Goal: Transaction & Acquisition: Book appointment/travel/reservation

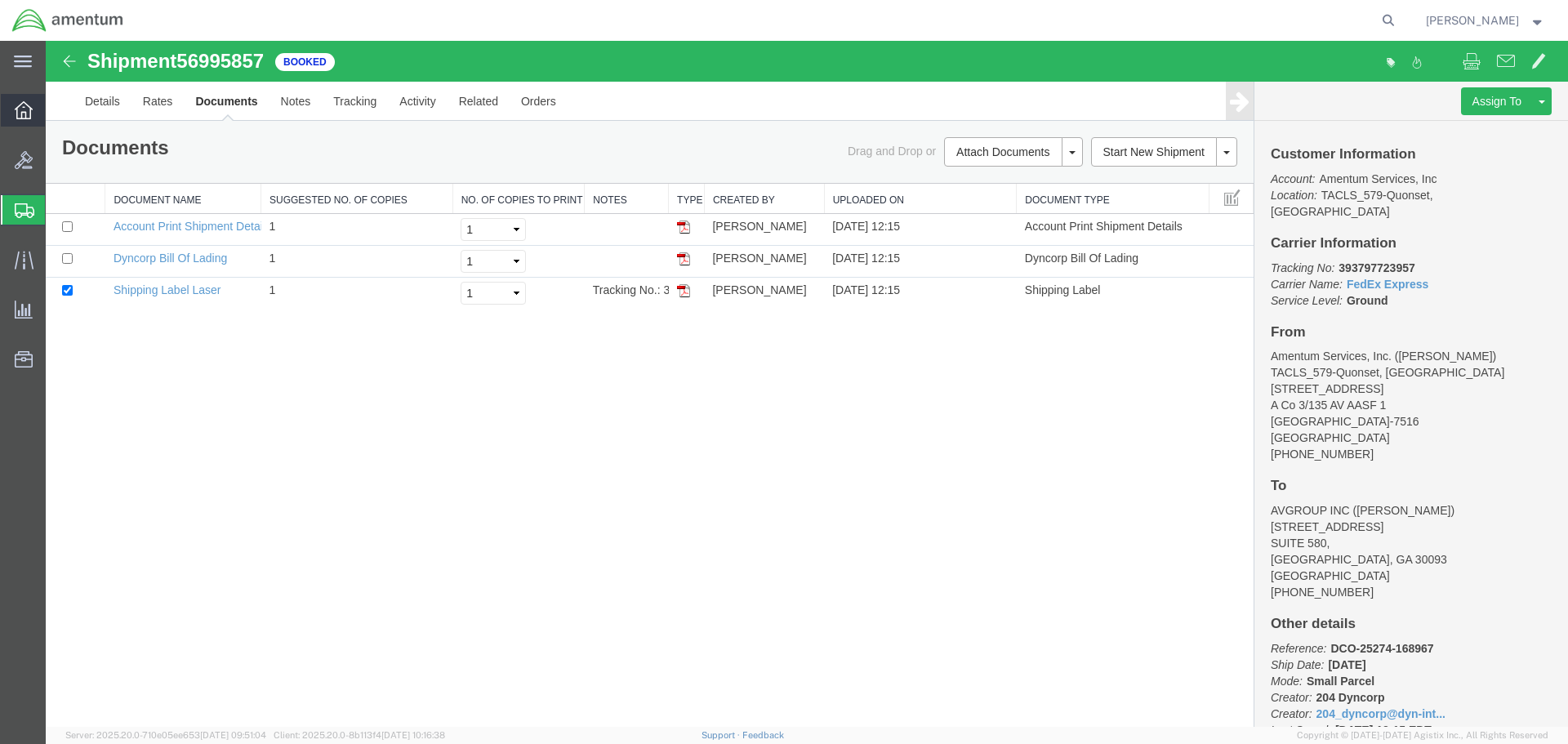
click at [28, 107] on icon at bounding box center [24, 110] width 18 height 18
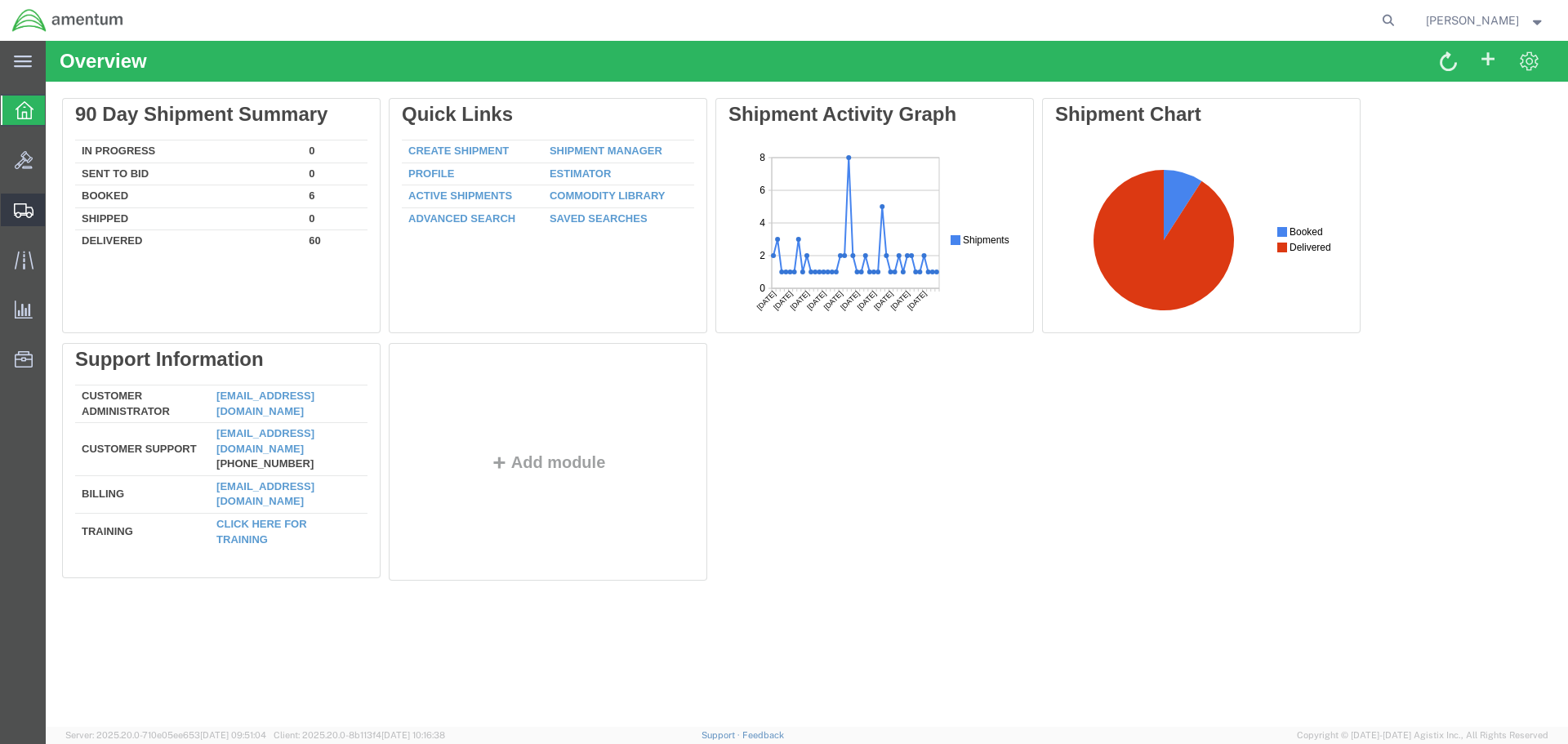
click at [0, 0] on span "Shipment Manager" at bounding box center [0, 0] width 0 height 0
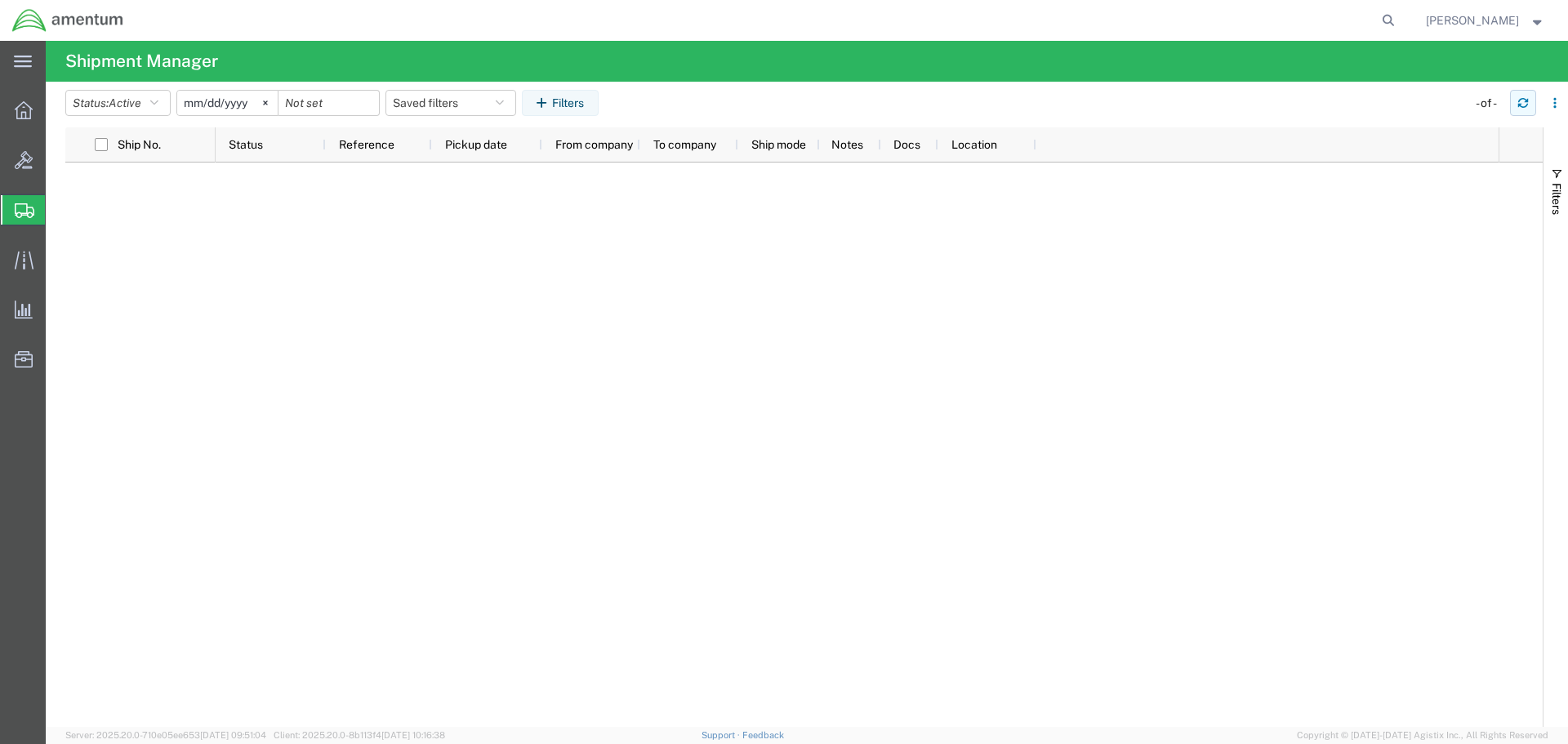
click at [1514, 102] on button "button" at bounding box center [1522, 103] width 26 height 26
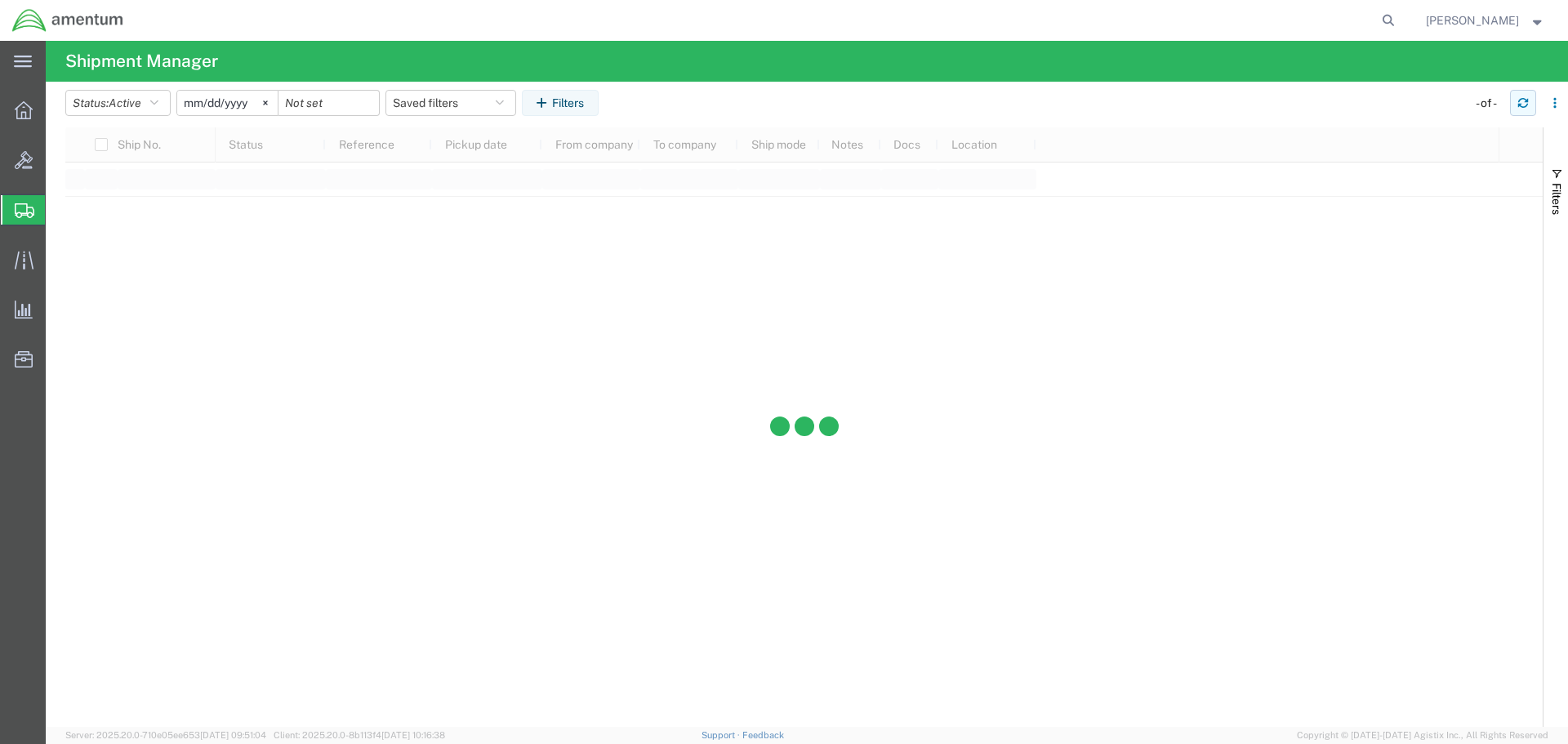
click at [1514, 102] on button "button" at bounding box center [1522, 103] width 26 height 26
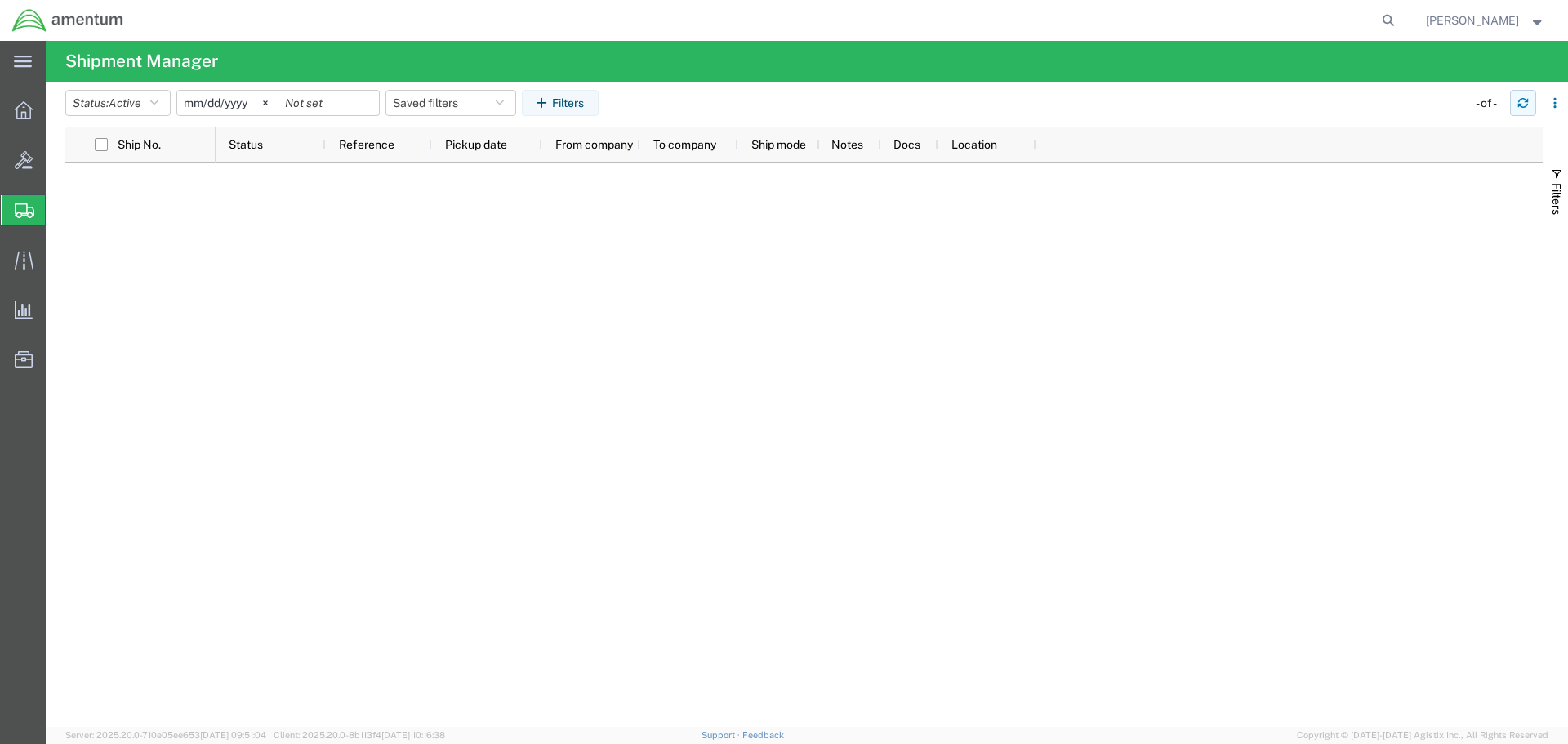
click at [1514, 102] on button "button" at bounding box center [1522, 103] width 26 height 26
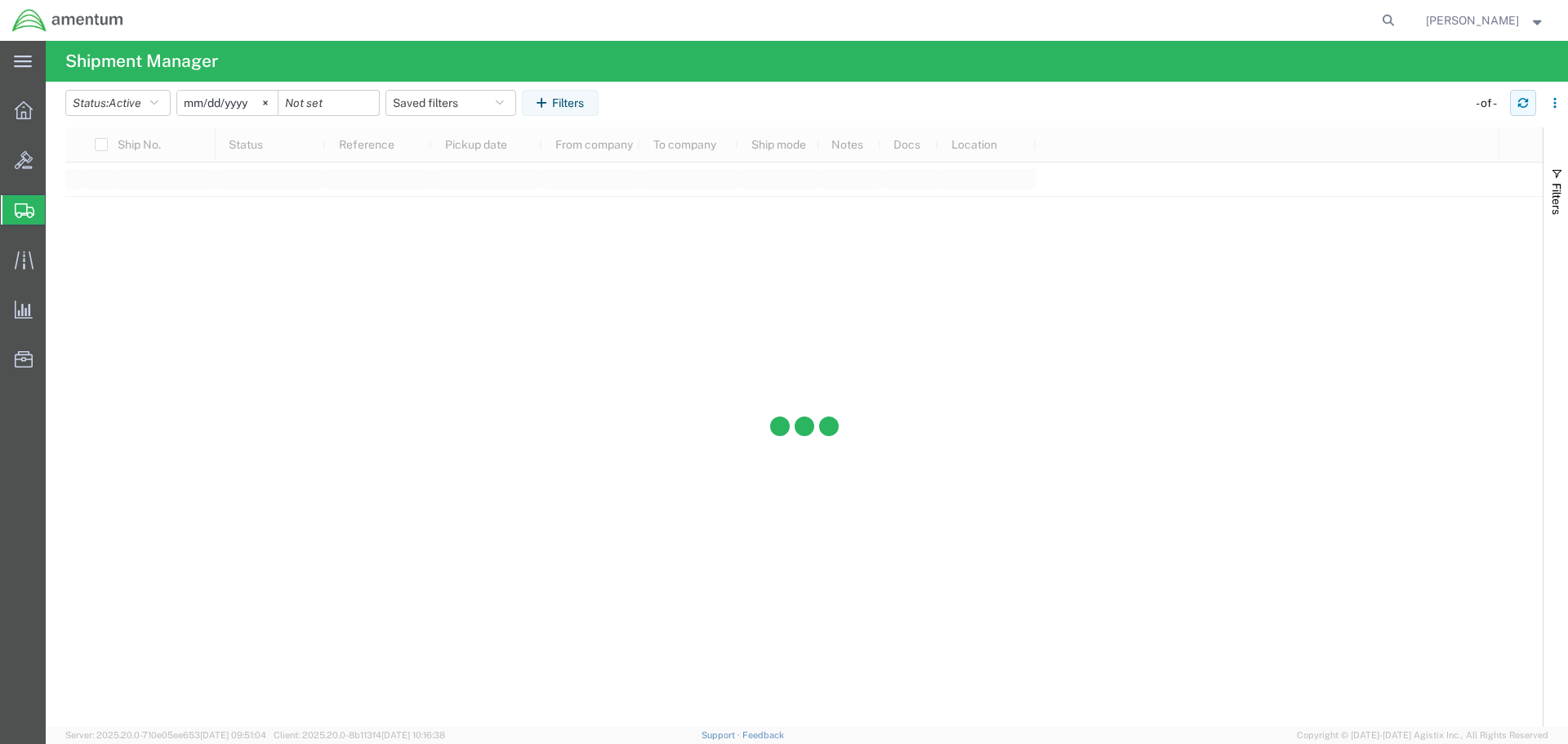
click at [1514, 102] on button "button" at bounding box center [1522, 103] width 26 height 26
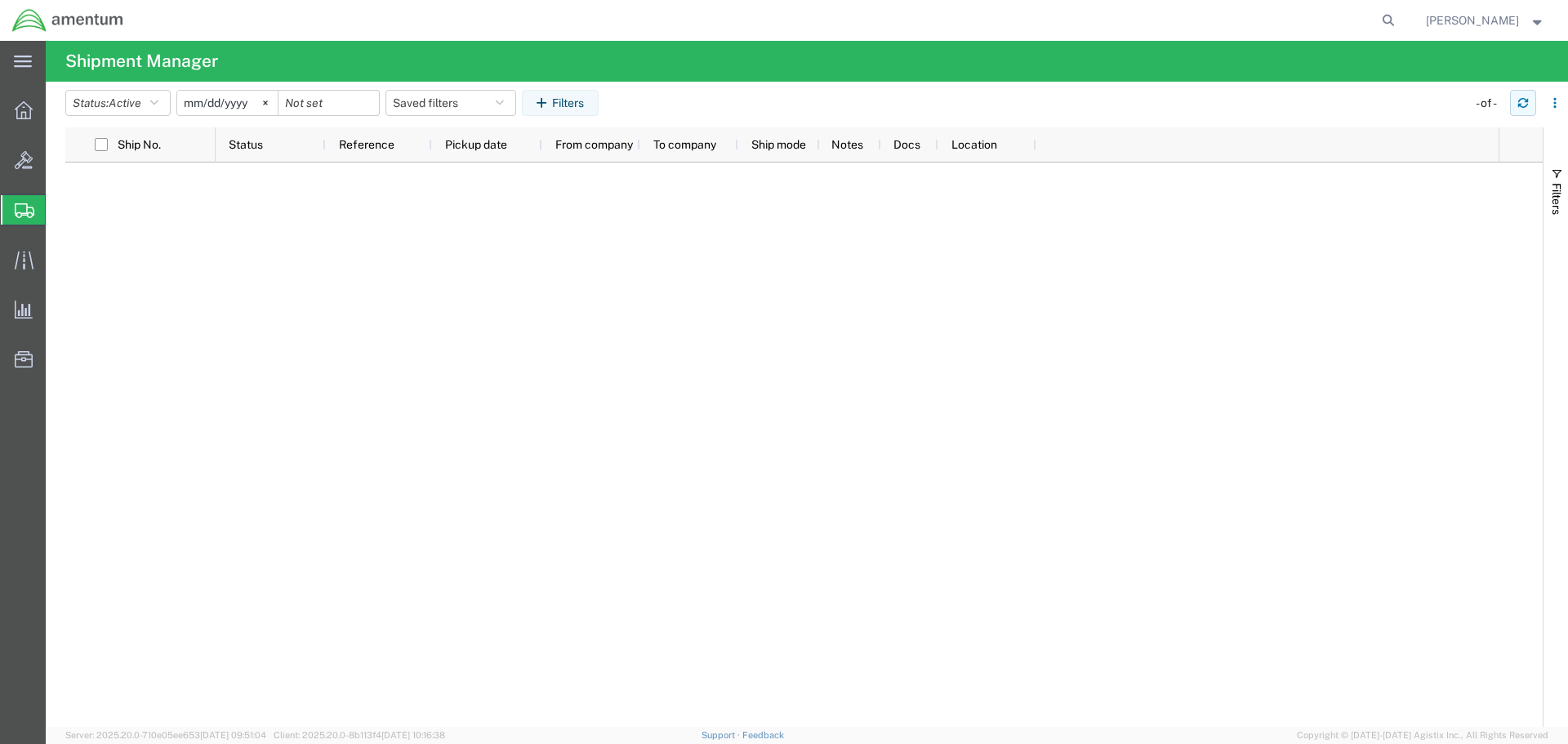
click at [1514, 102] on button "button" at bounding box center [1522, 103] width 26 height 26
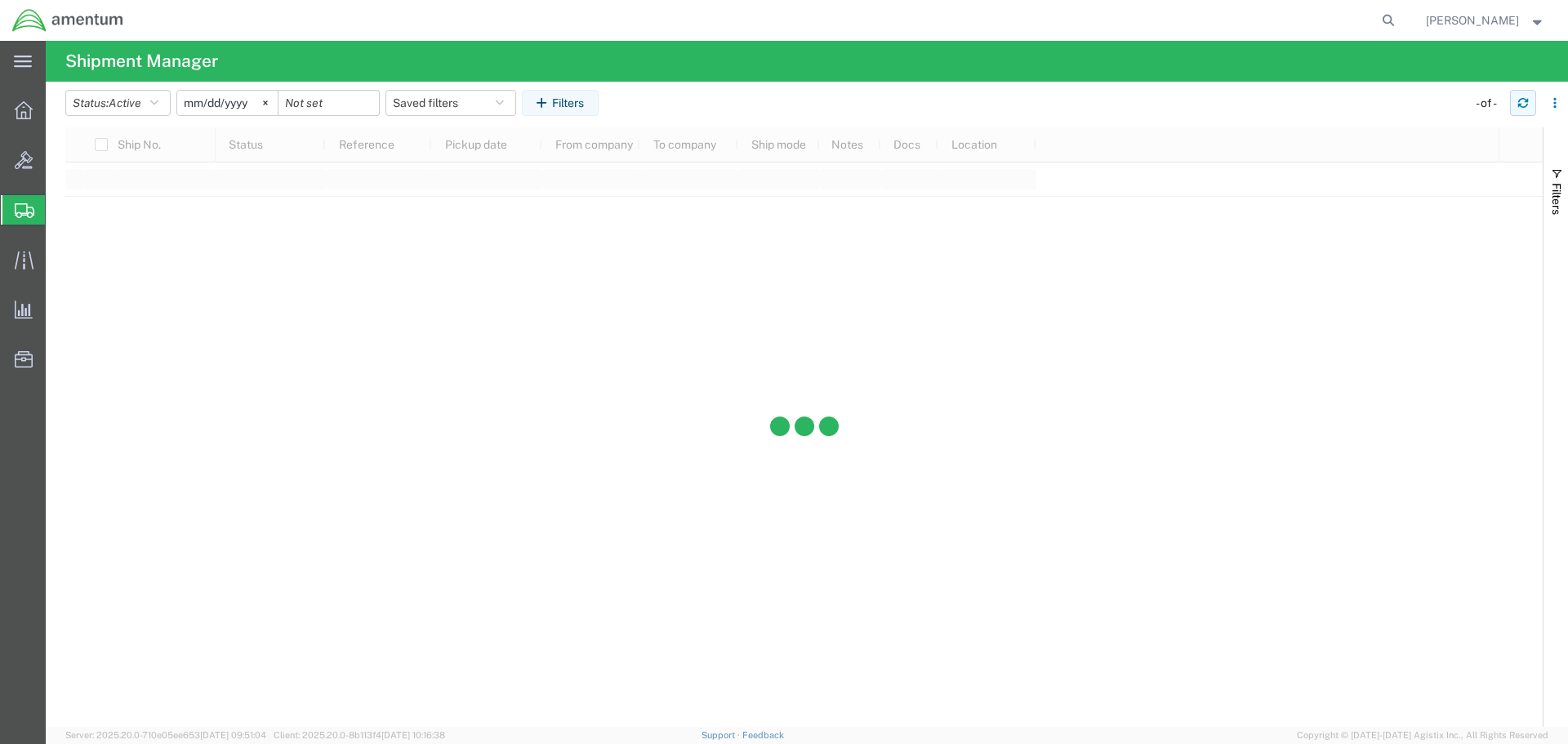
click at [1514, 102] on button "button" at bounding box center [1522, 103] width 26 height 26
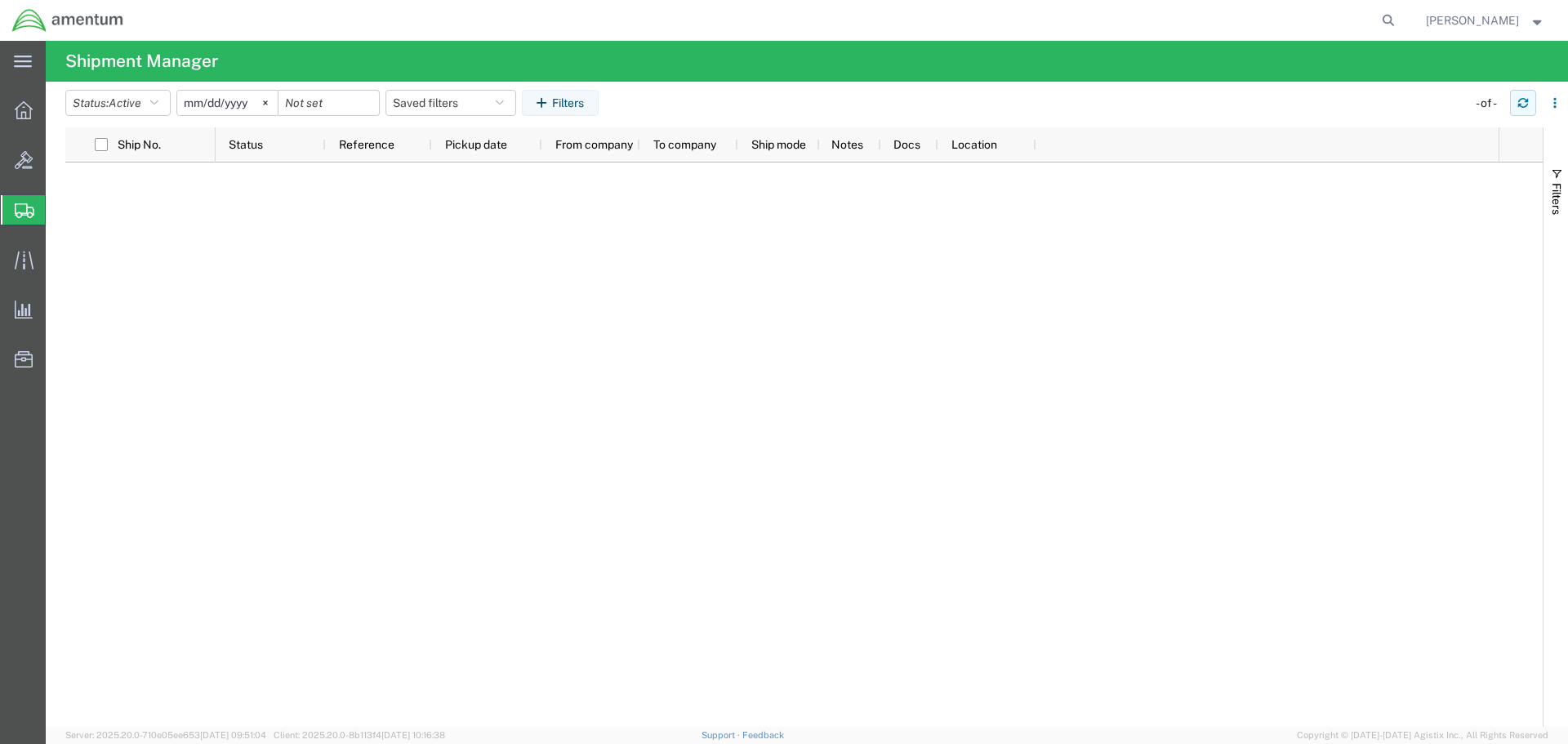
click at [1514, 102] on button "button" at bounding box center [1522, 103] width 26 height 26
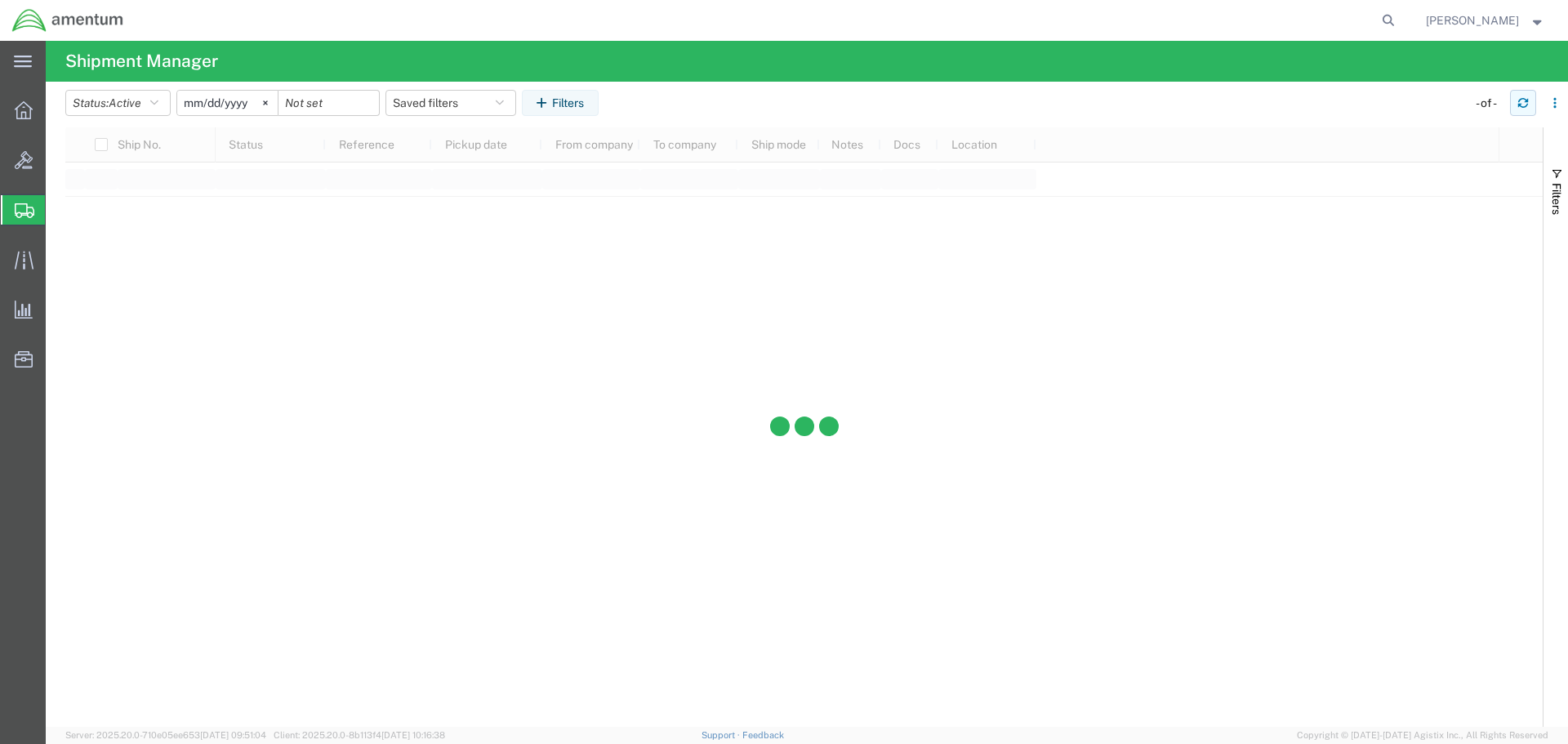
click at [1514, 102] on button "button" at bounding box center [1522, 103] width 26 height 26
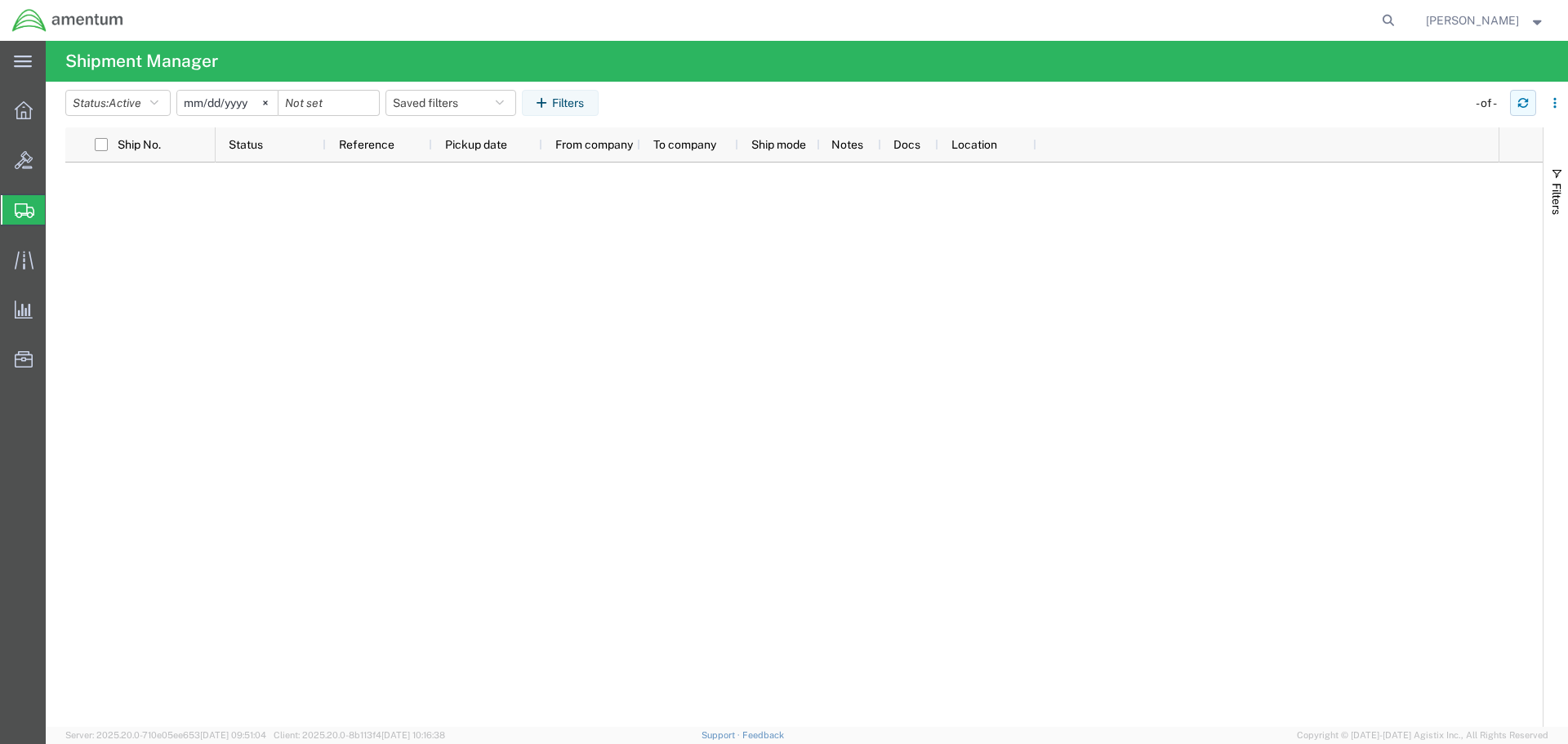
click at [1514, 102] on button "button" at bounding box center [1522, 103] width 26 height 26
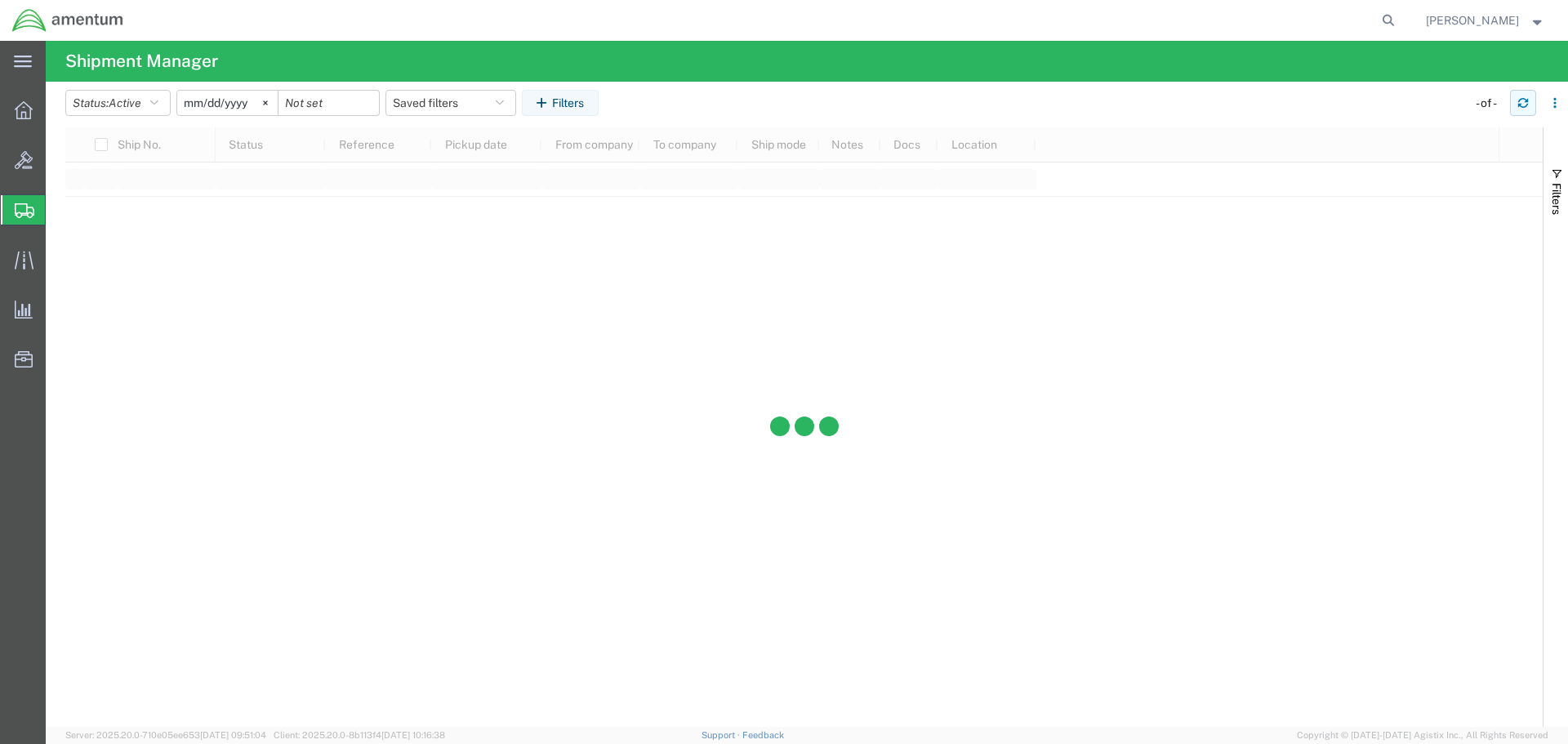
click at [1514, 102] on button "button" at bounding box center [1522, 103] width 26 height 26
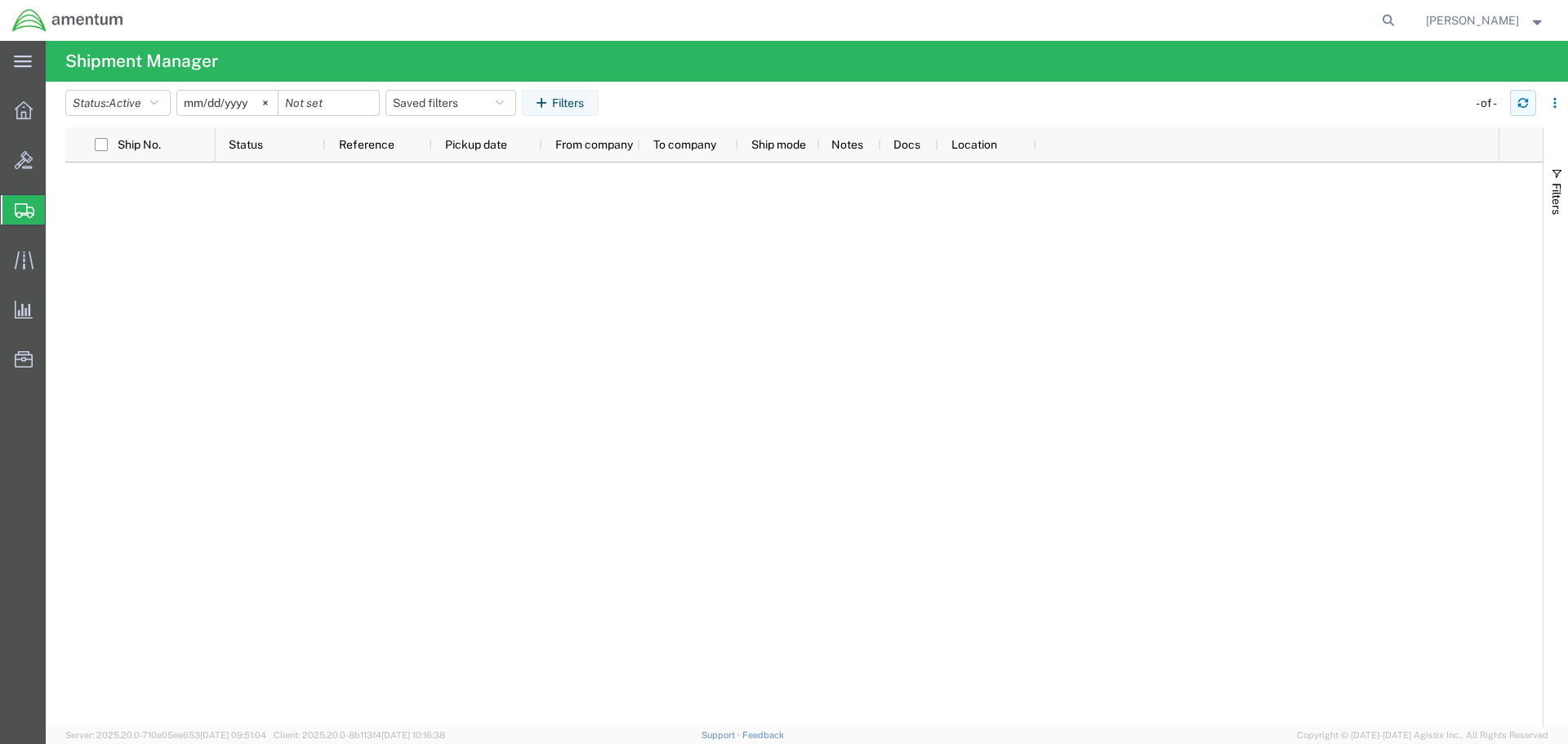
click at [1514, 102] on button "button" at bounding box center [1522, 103] width 26 height 26
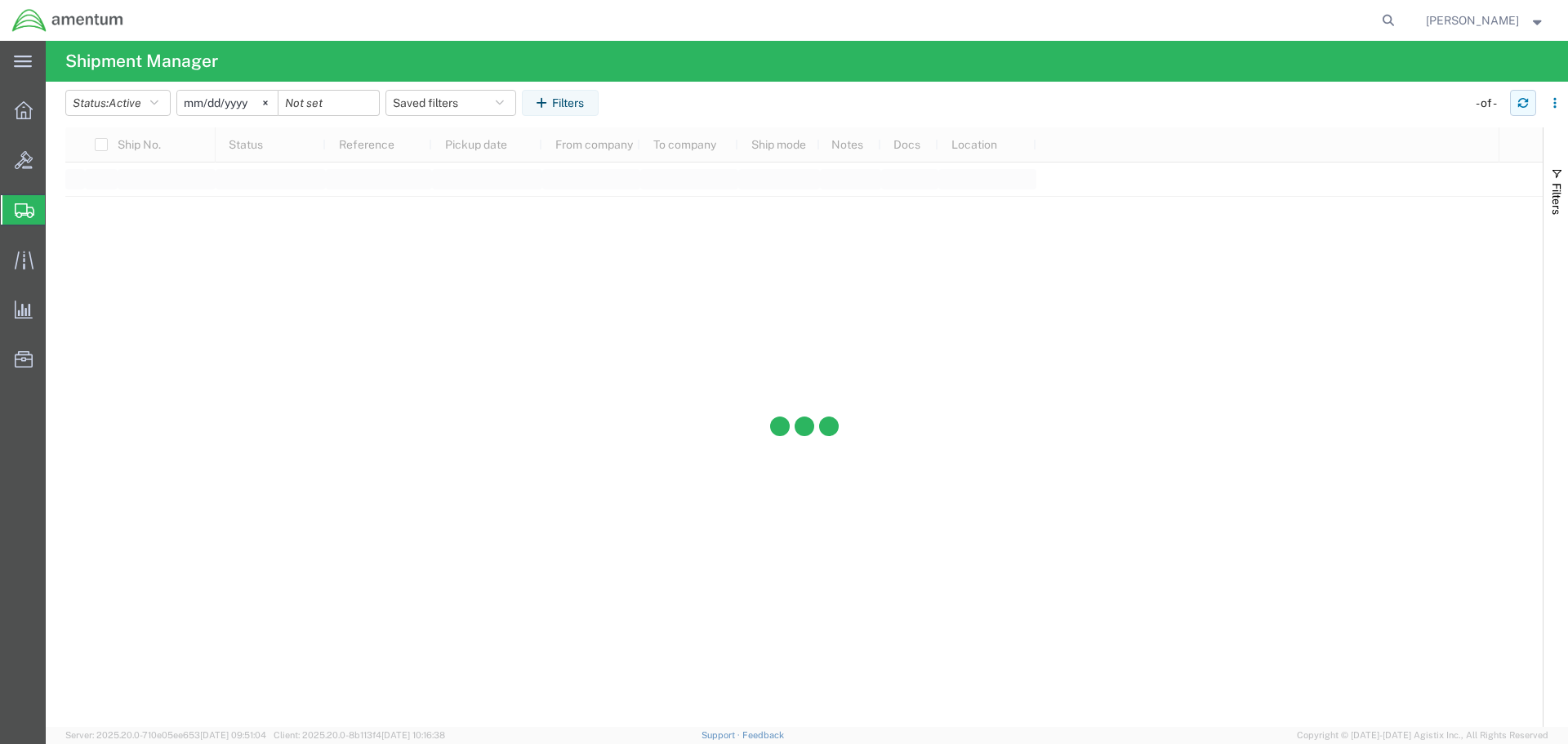
click at [1514, 102] on button "button" at bounding box center [1522, 103] width 26 height 26
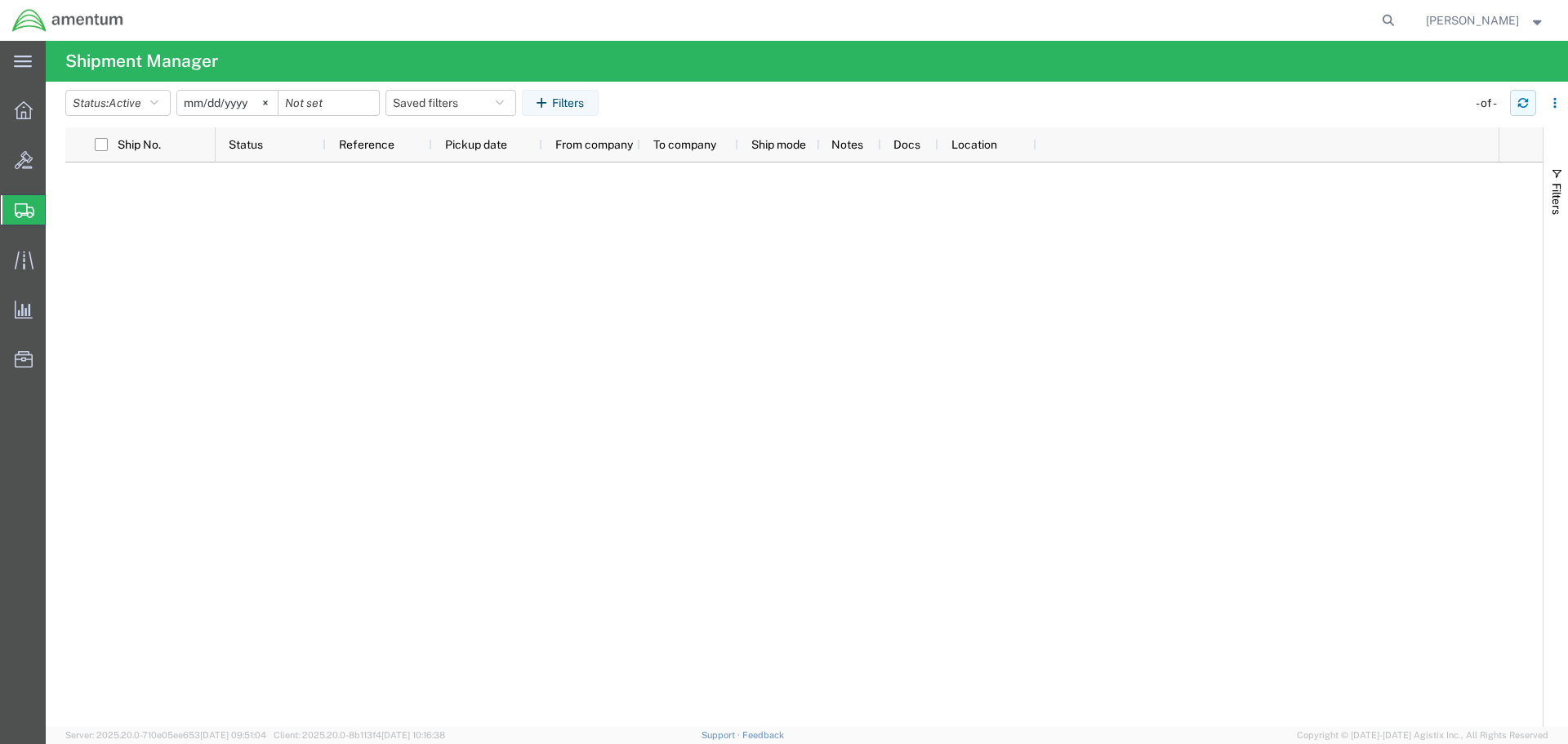
click at [1514, 102] on button "button" at bounding box center [1522, 103] width 26 height 26
click at [1522, 105] on icon "button" at bounding box center [1522, 103] width 12 height 12
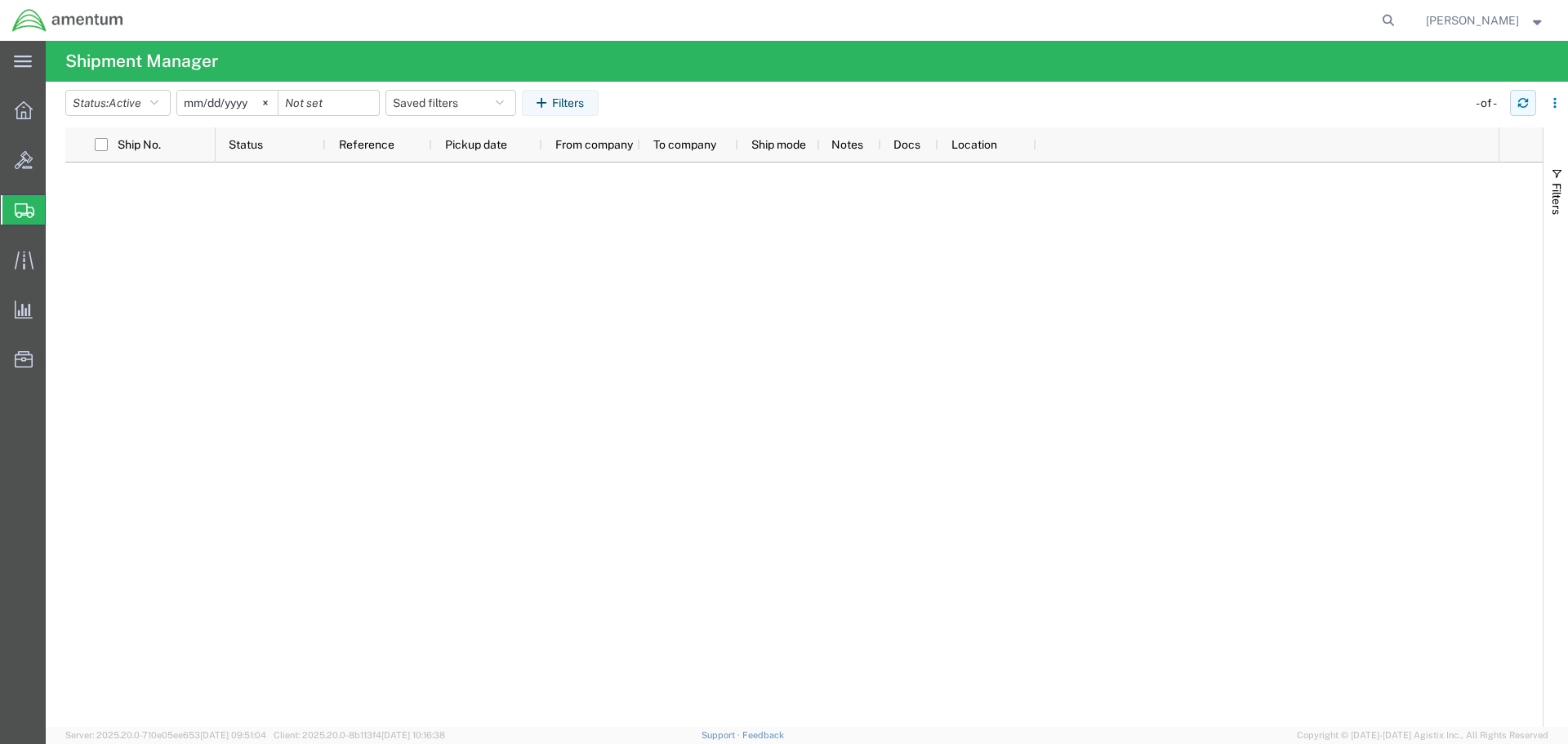
click at [1522, 105] on icon "button" at bounding box center [1522, 103] width 12 height 12
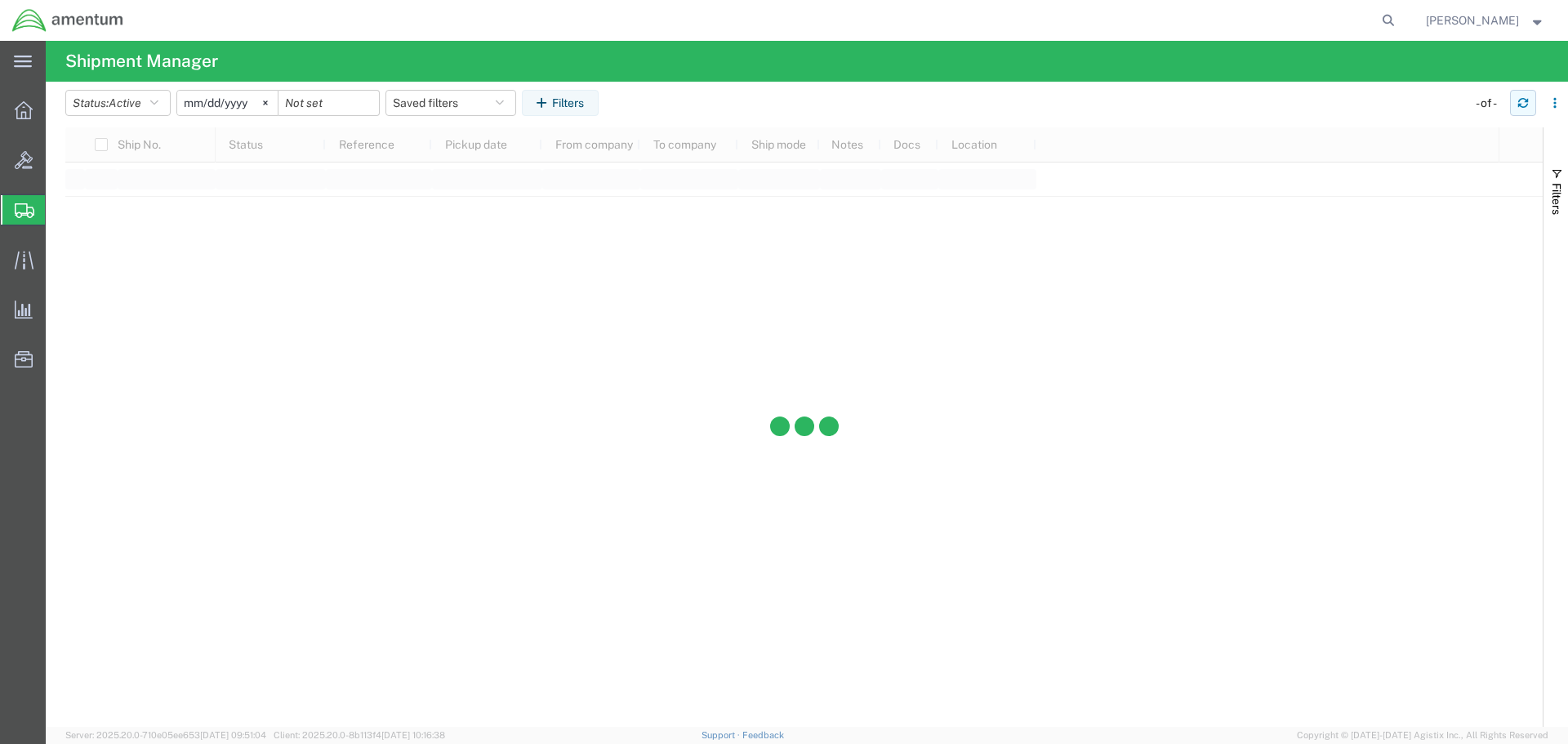
click at [1522, 105] on icon "button" at bounding box center [1522, 103] width 12 height 12
click at [1520, 104] on icon "button" at bounding box center [1522, 103] width 12 height 12
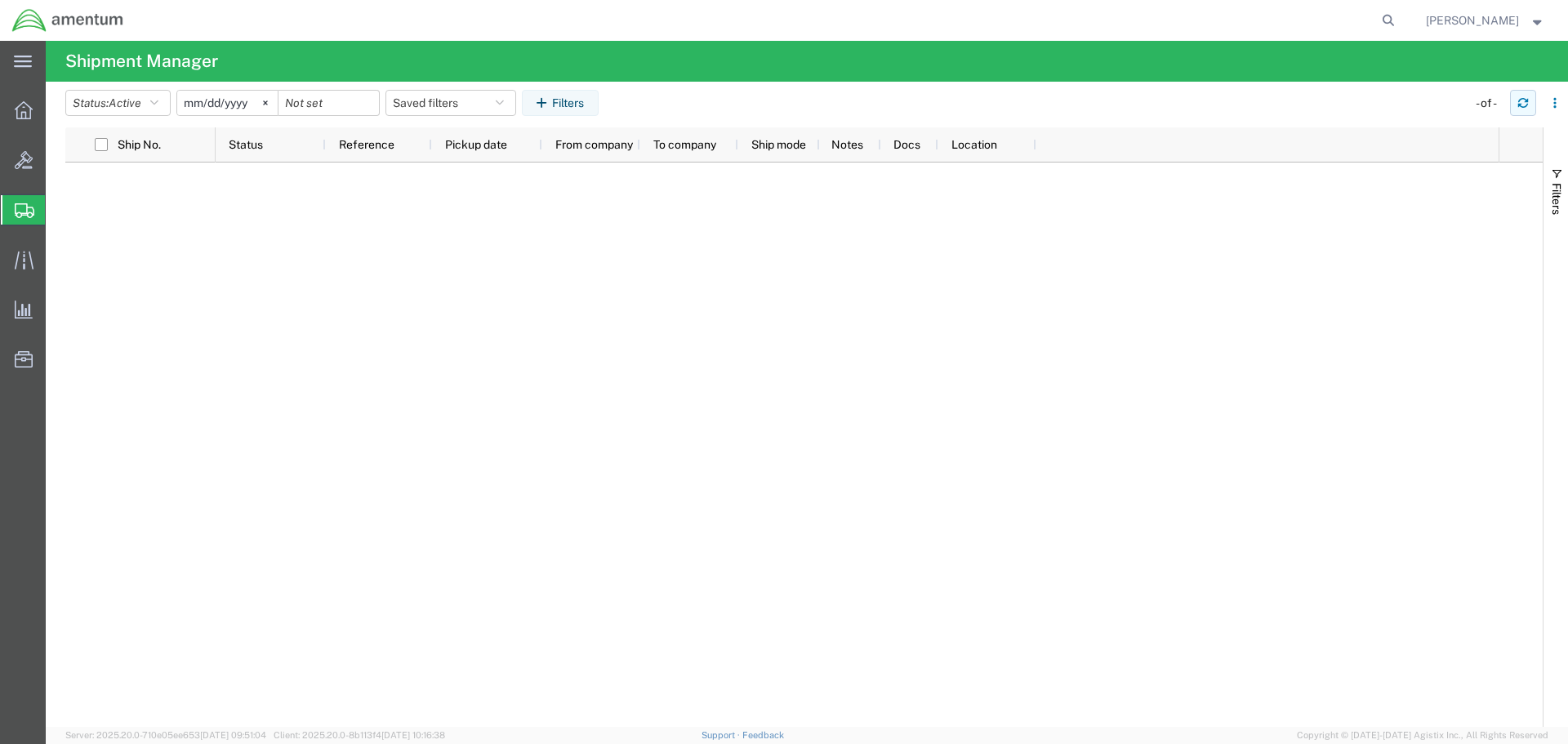
click at [1520, 104] on icon "button" at bounding box center [1522, 106] width 10 height 4
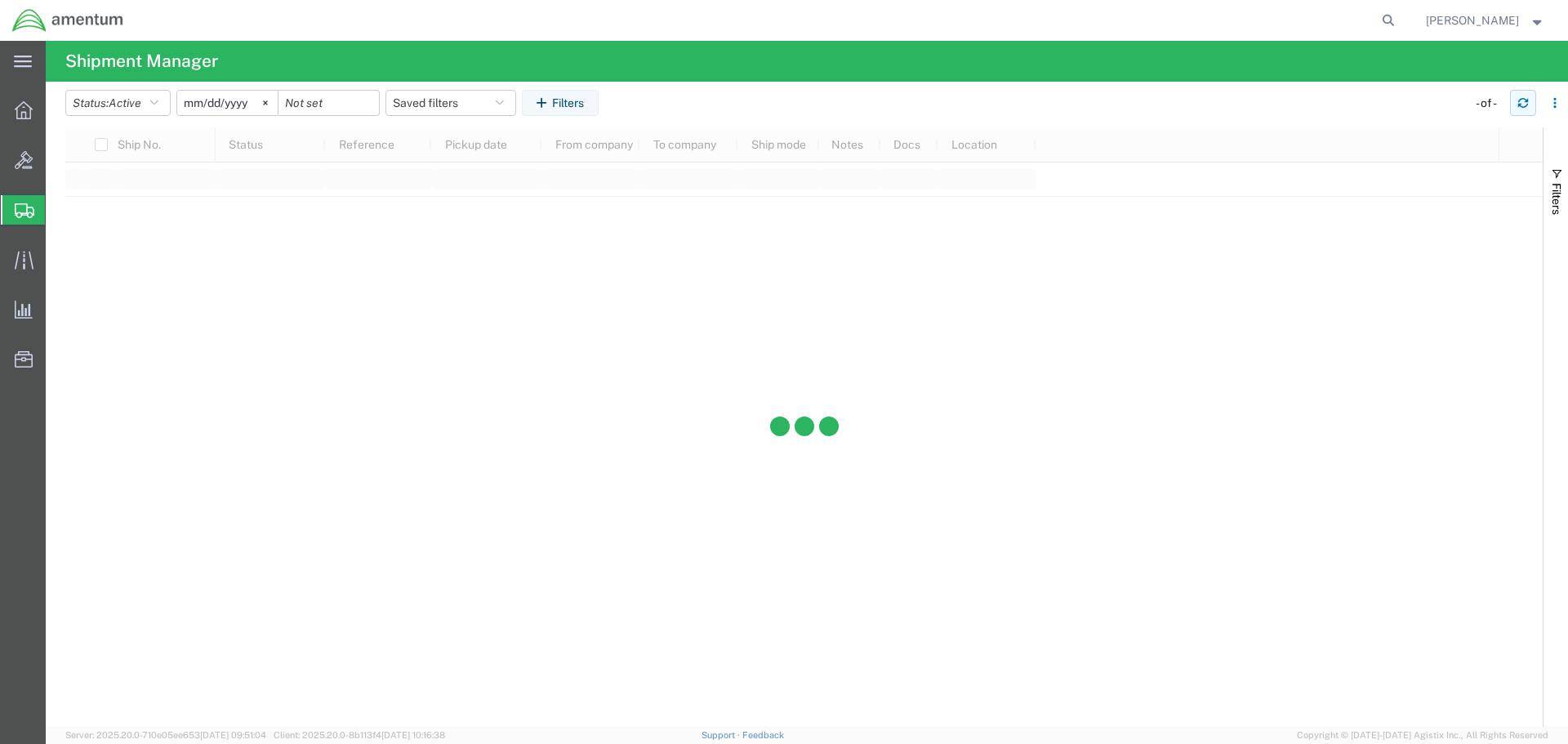
click at [1520, 104] on icon "button" at bounding box center [1522, 106] width 10 height 4
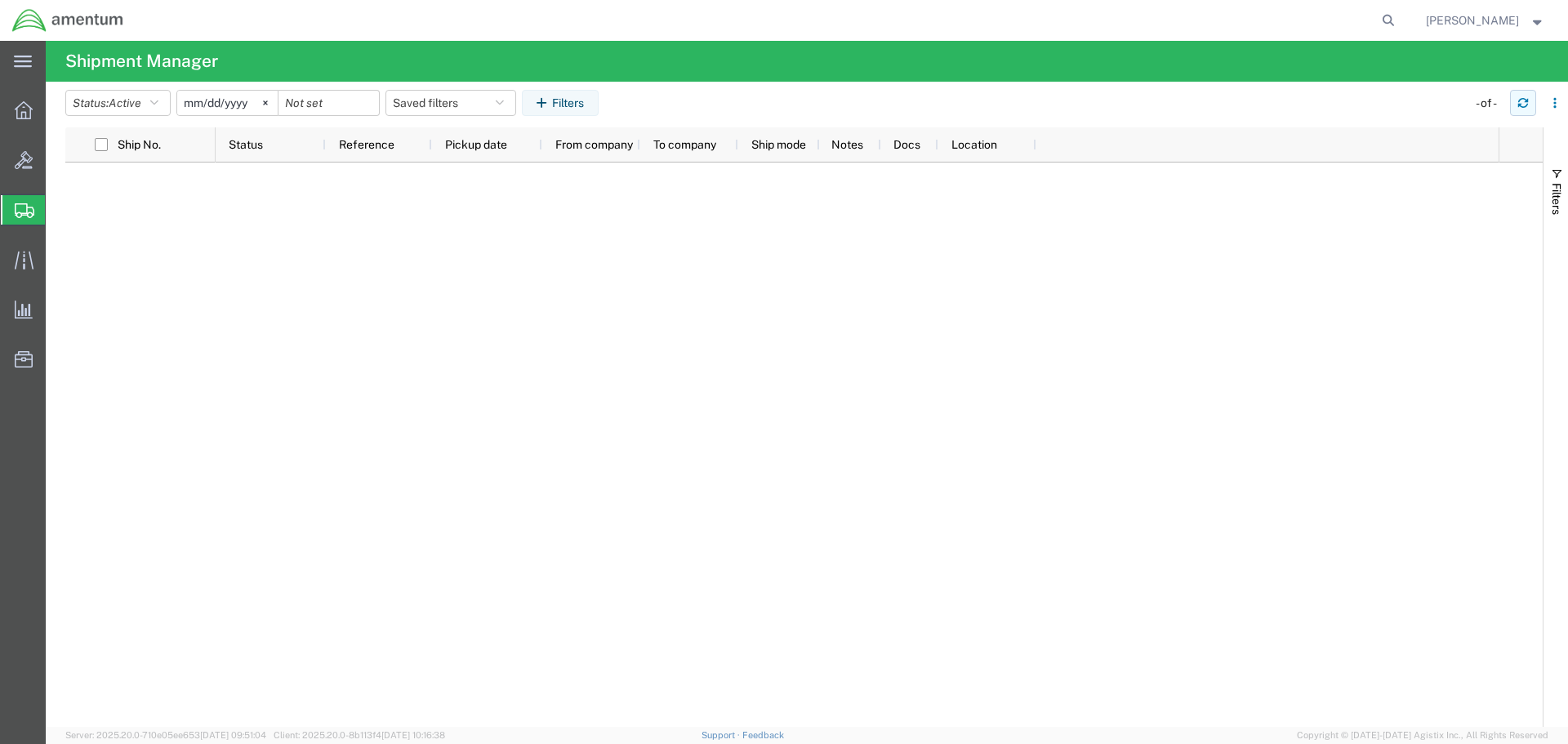
click at [1520, 104] on icon "button" at bounding box center [1522, 106] width 10 height 4
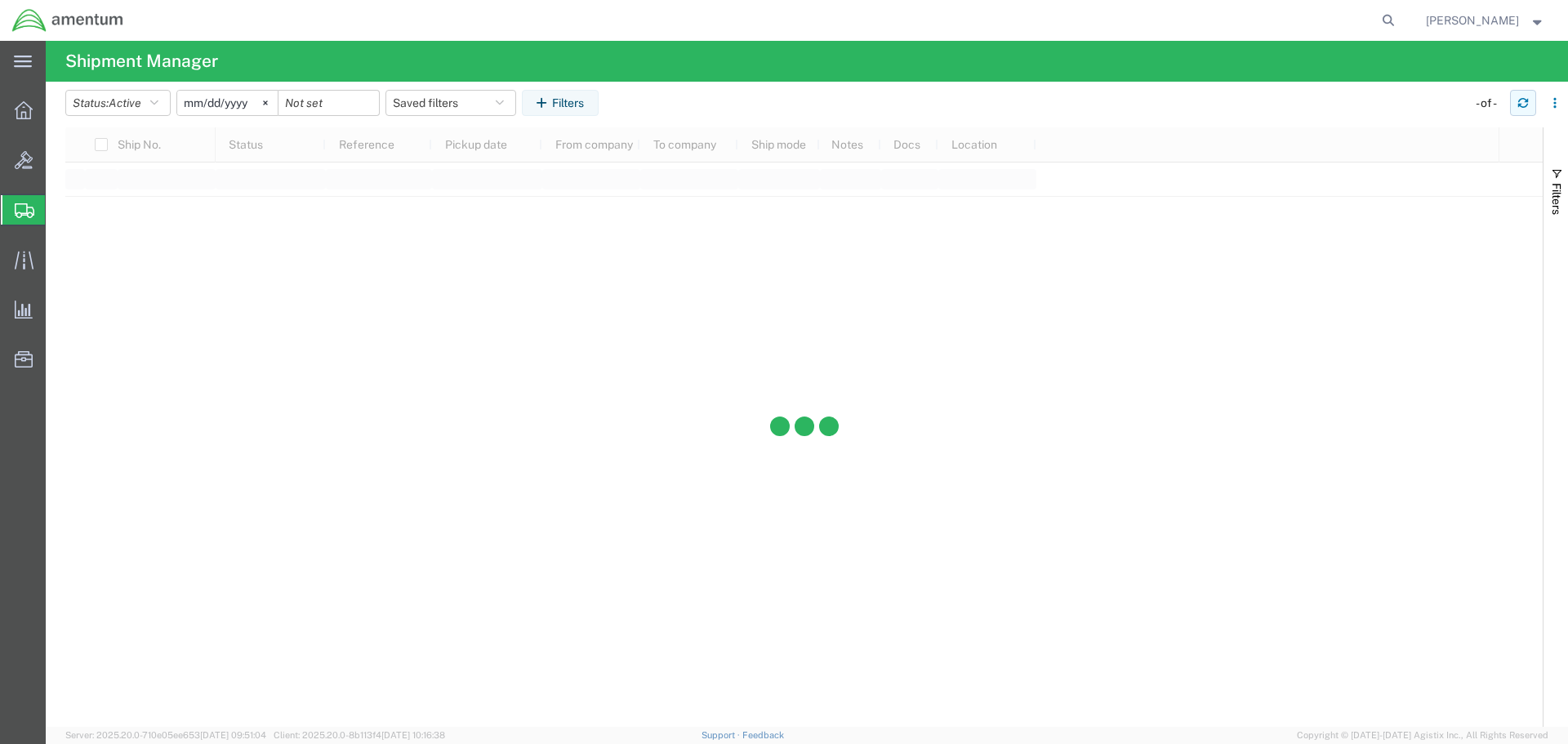
click at [1520, 104] on icon "button" at bounding box center [1522, 106] width 10 height 4
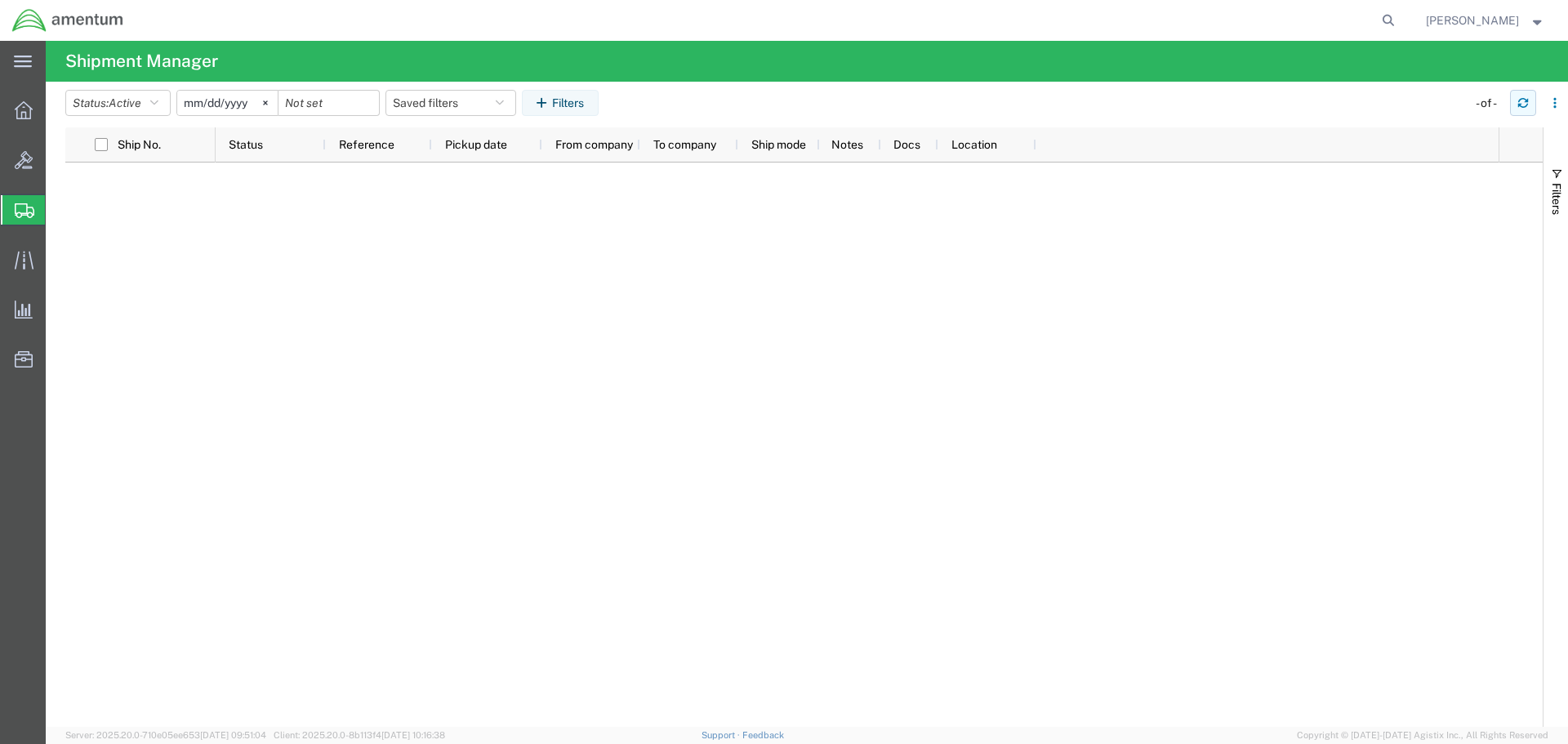
click at [1520, 104] on icon "button" at bounding box center [1522, 106] width 10 height 4
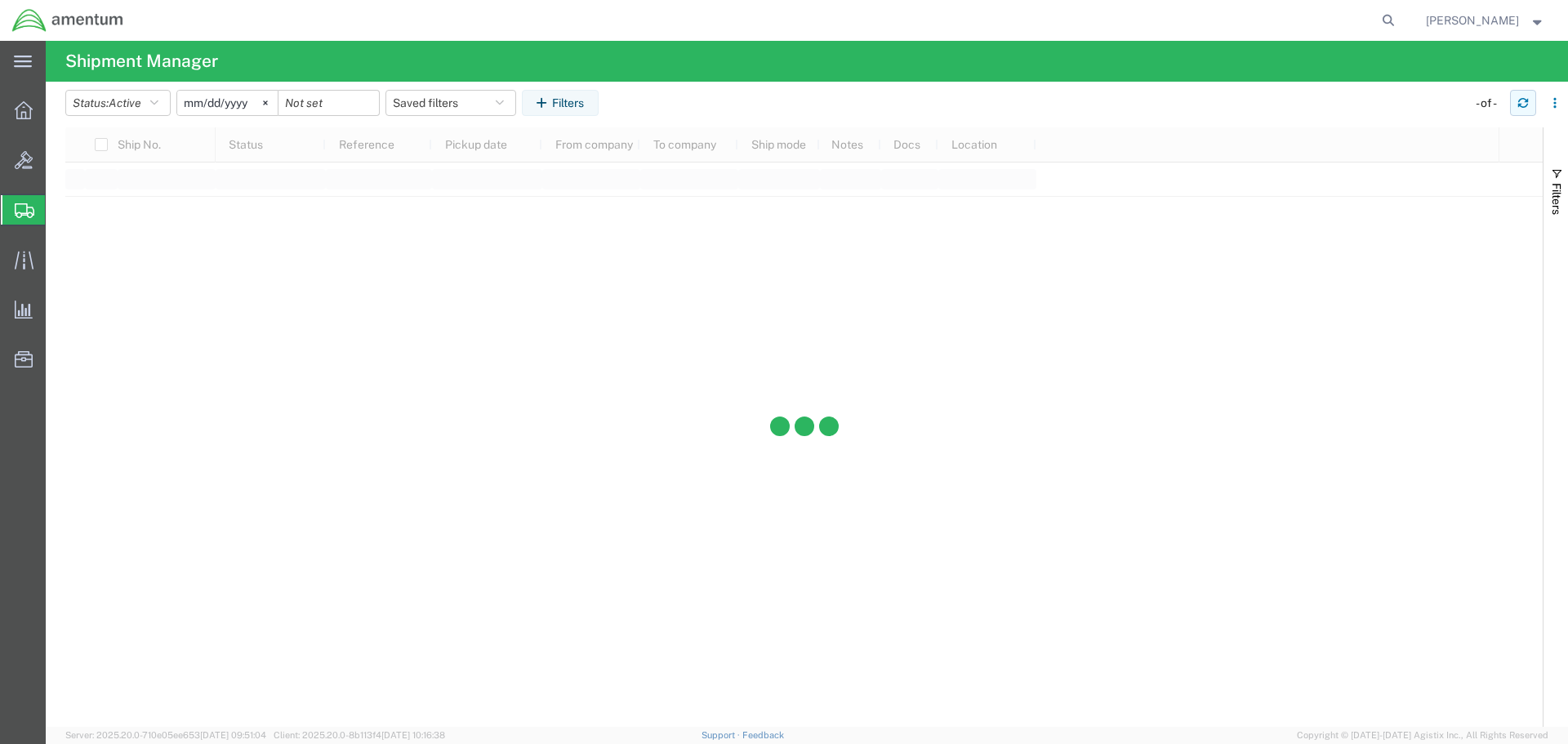
click at [1520, 104] on icon "button" at bounding box center [1522, 106] width 10 height 4
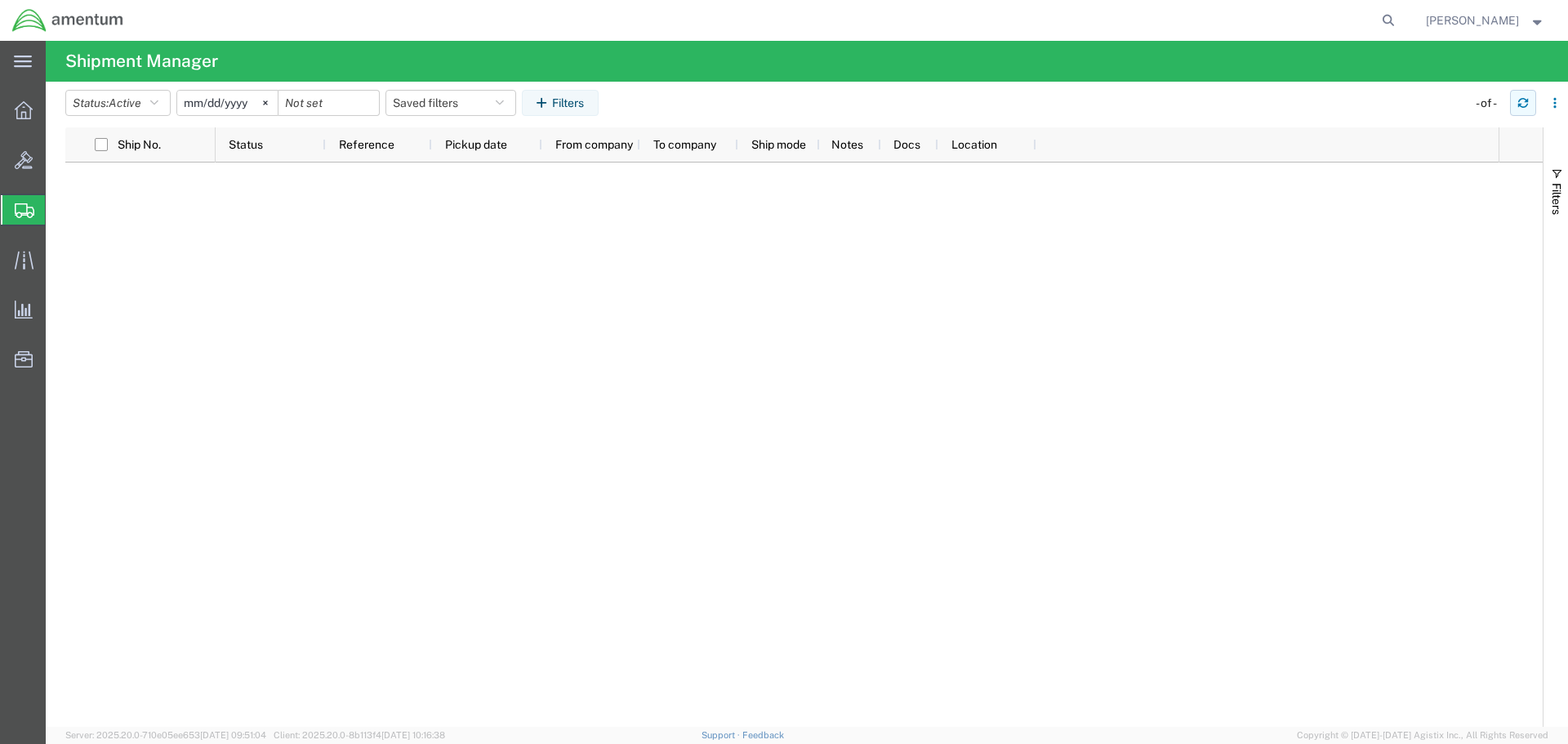
click at [1520, 104] on icon "button" at bounding box center [1522, 106] width 10 height 4
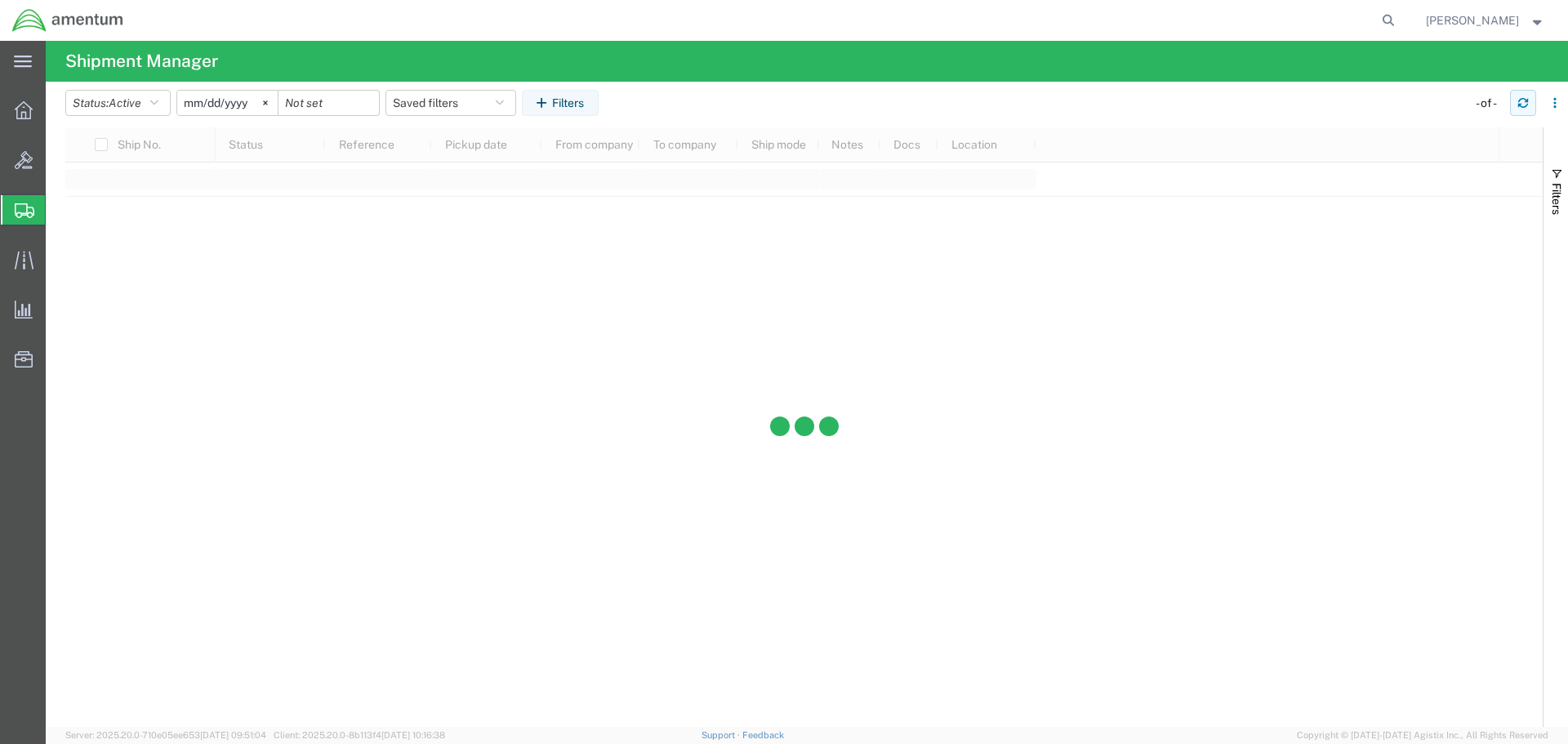
click at [1520, 104] on icon "button" at bounding box center [1522, 106] width 10 height 4
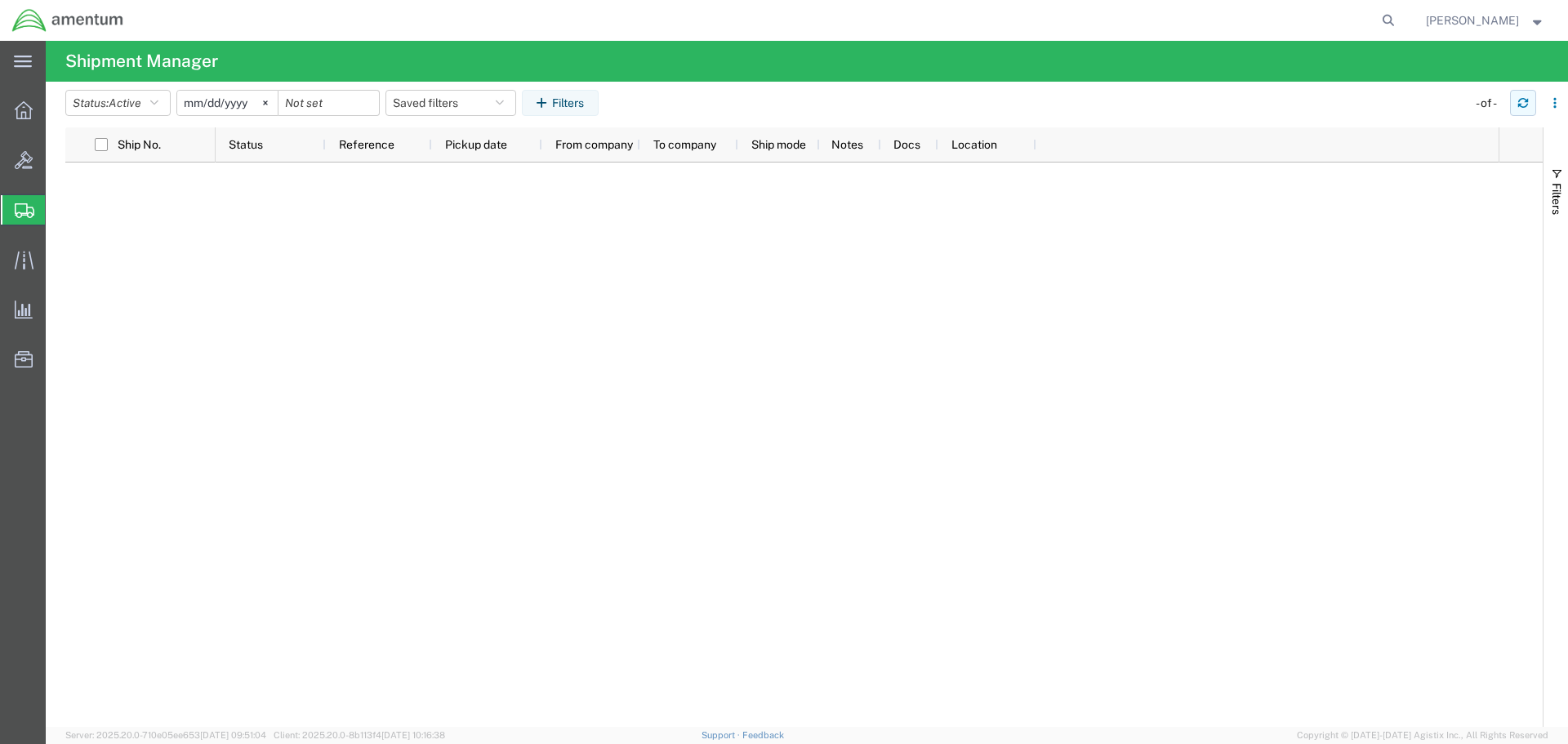
click at [1520, 104] on icon "button" at bounding box center [1522, 106] width 10 height 4
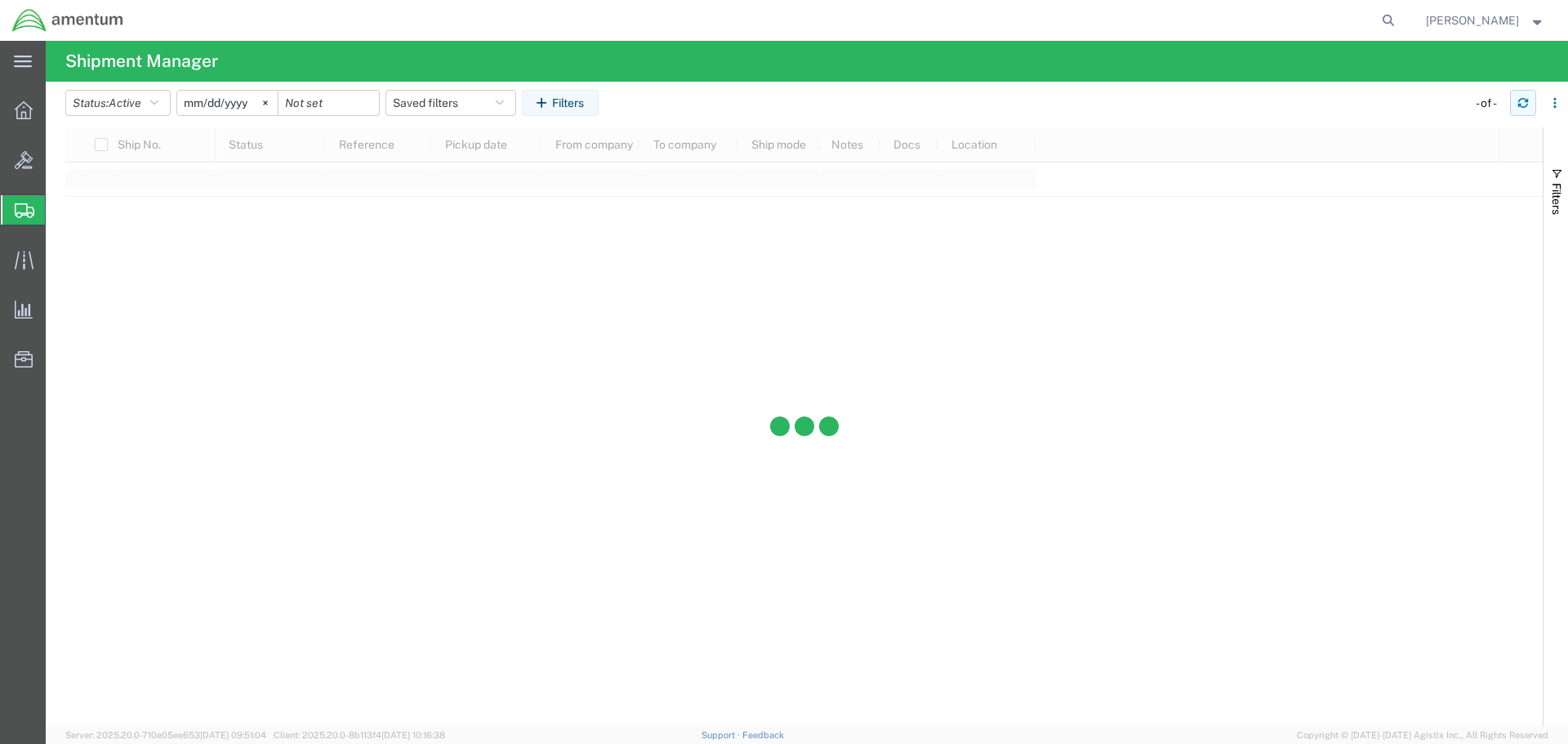
click at [1520, 104] on icon "button" at bounding box center [1522, 106] width 10 height 4
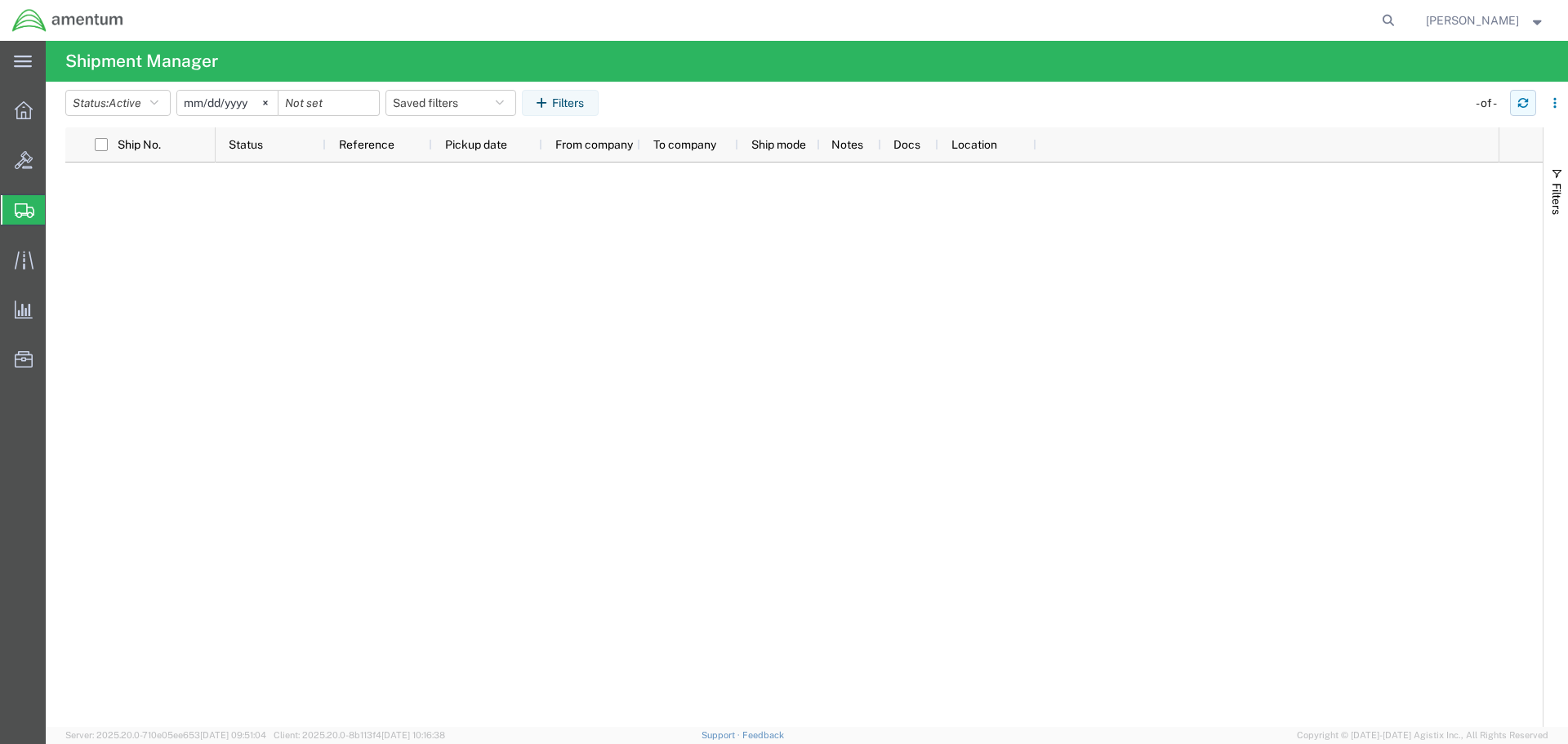
click at [1520, 104] on icon "button" at bounding box center [1522, 106] width 10 height 4
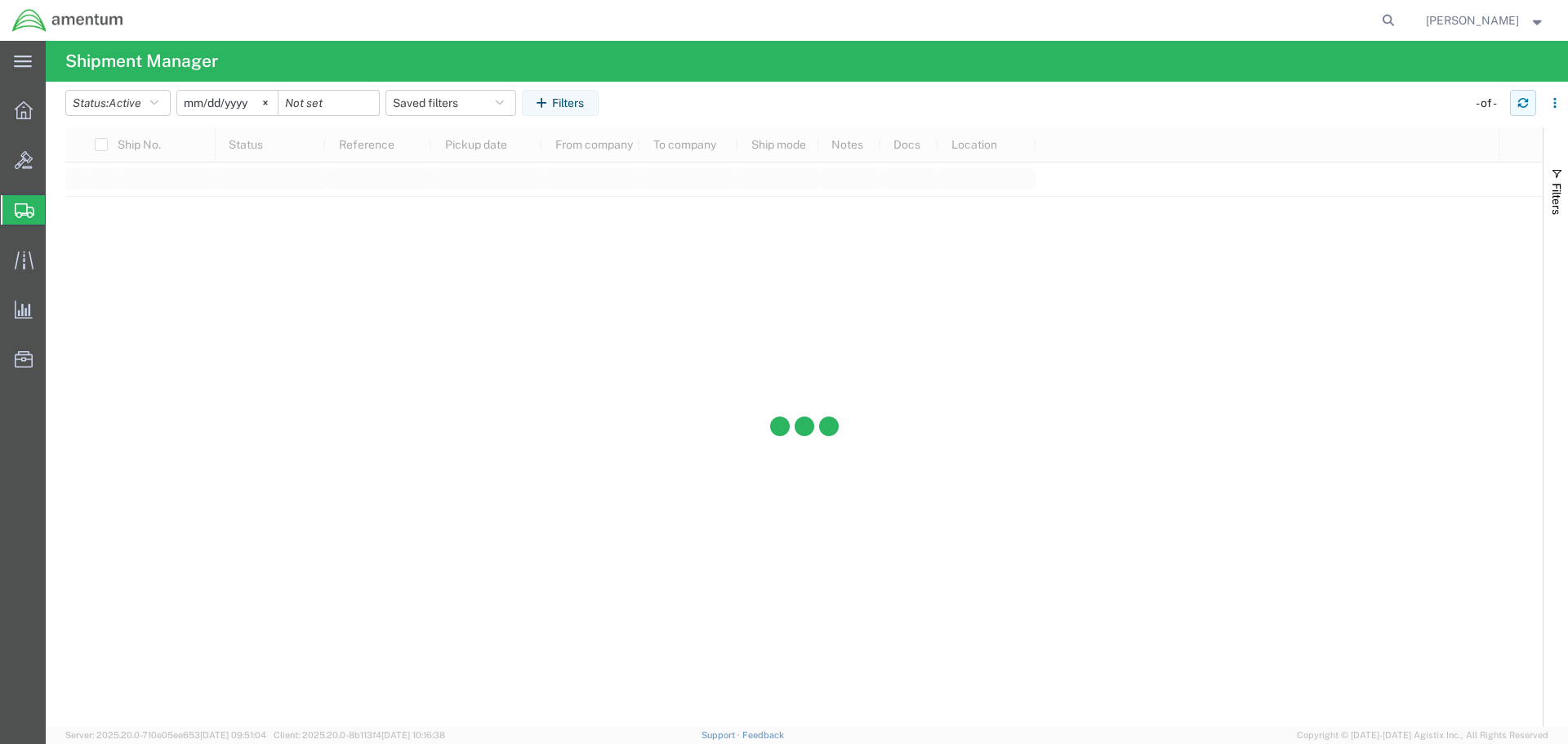
click at [1520, 104] on icon "button" at bounding box center [1522, 106] width 10 height 4
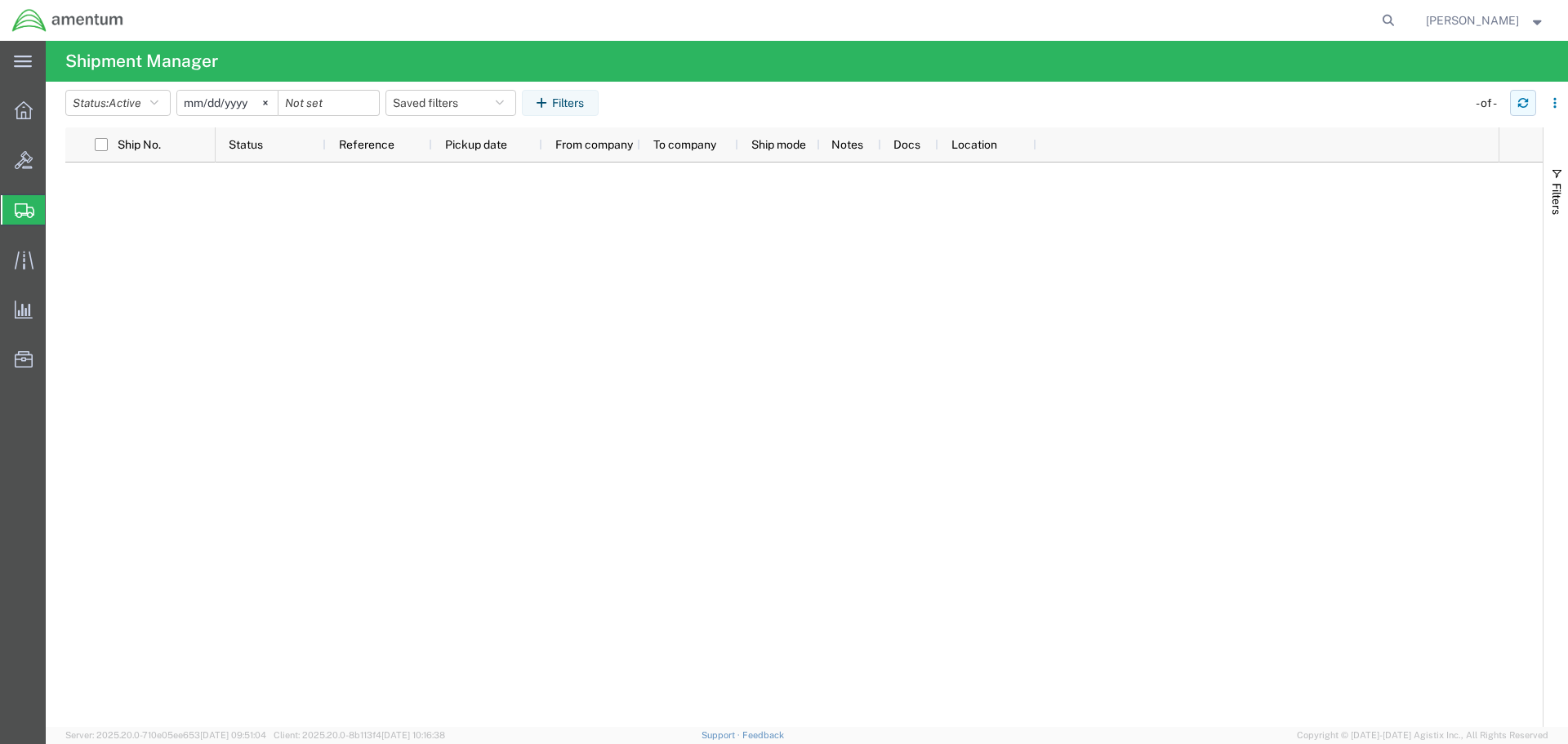
click at [1520, 104] on icon "button" at bounding box center [1522, 106] width 10 height 4
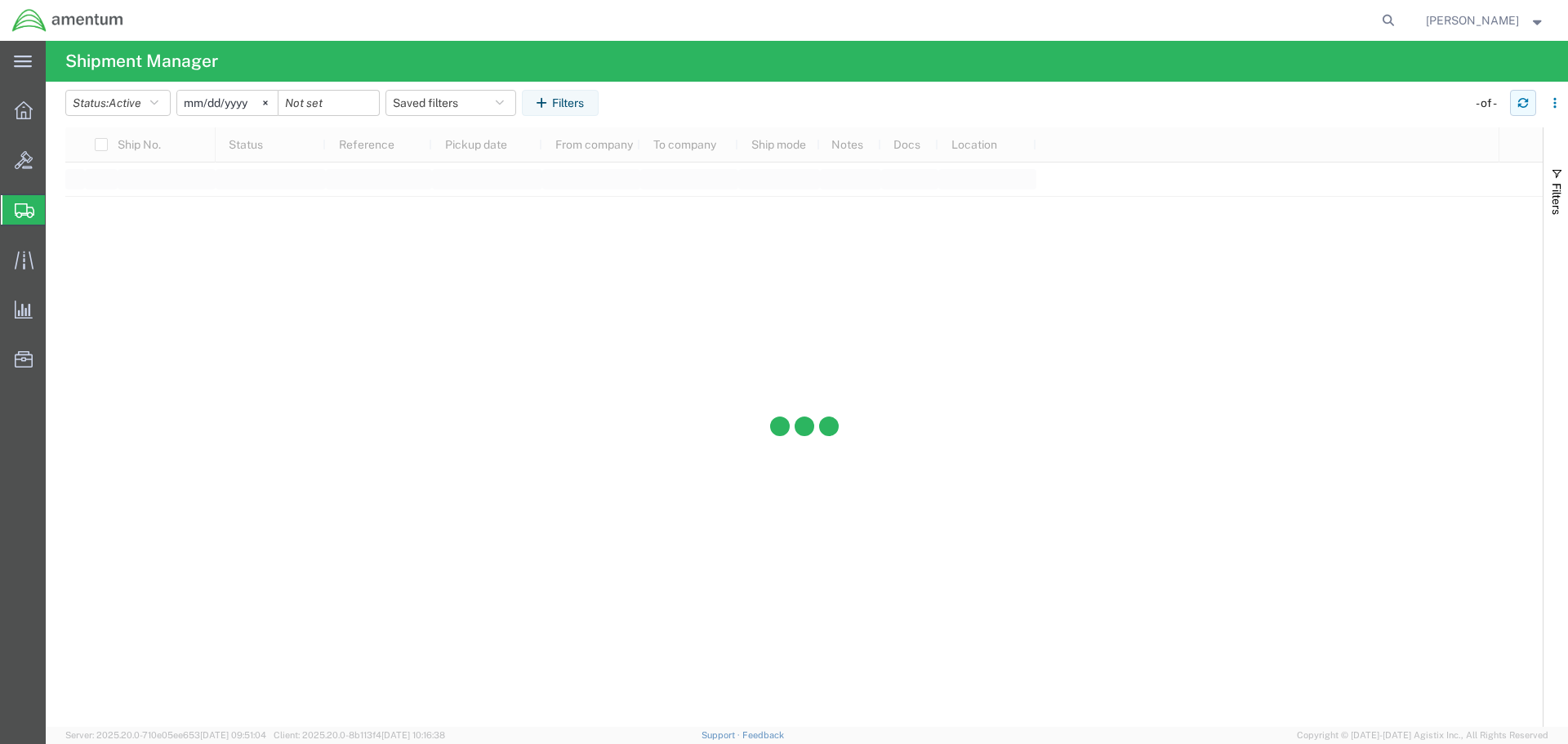
click at [1520, 104] on icon "button" at bounding box center [1522, 106] width 10 height 4
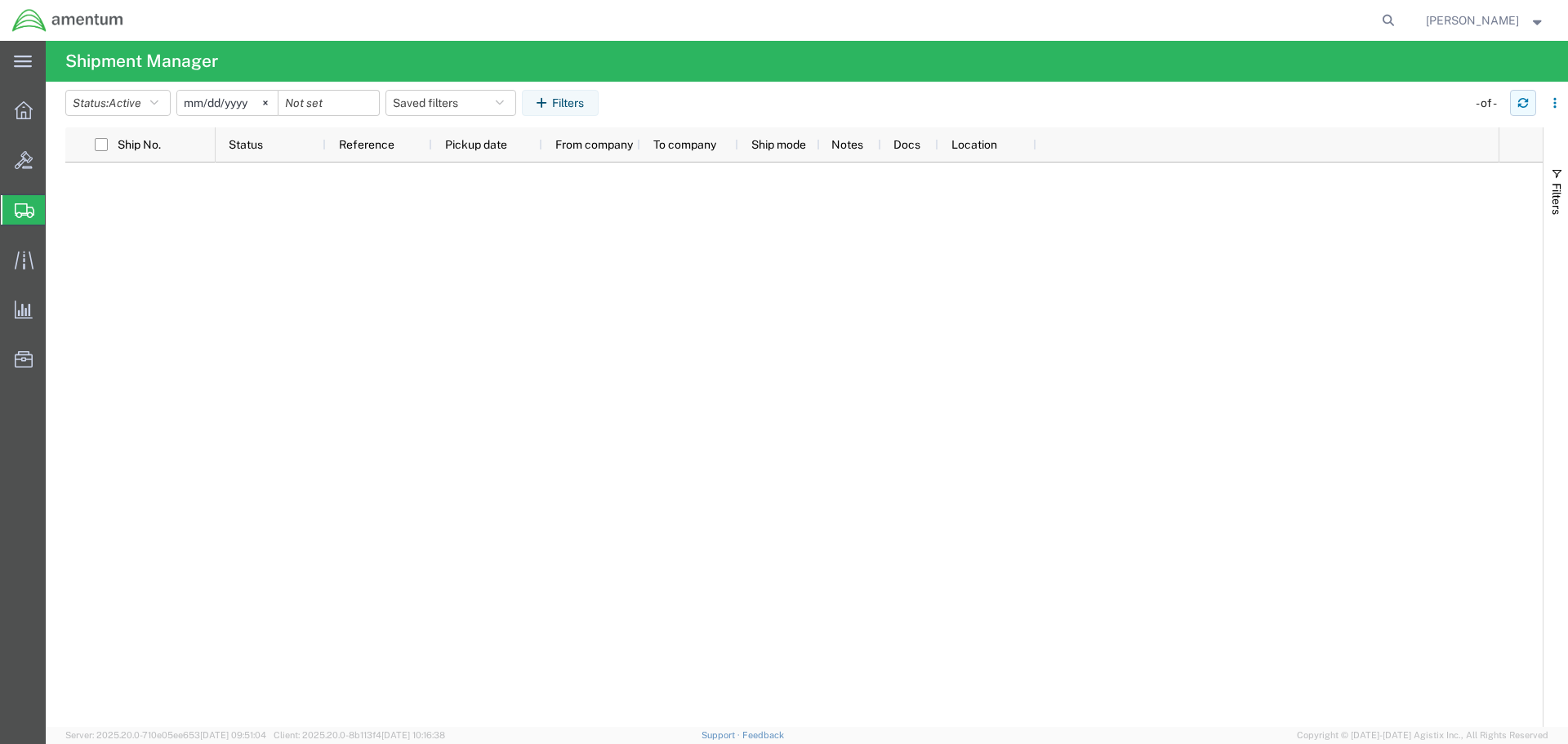
click at [1520, 104] on icon "button" at bounding box center [1522, 106] width 10 height 4
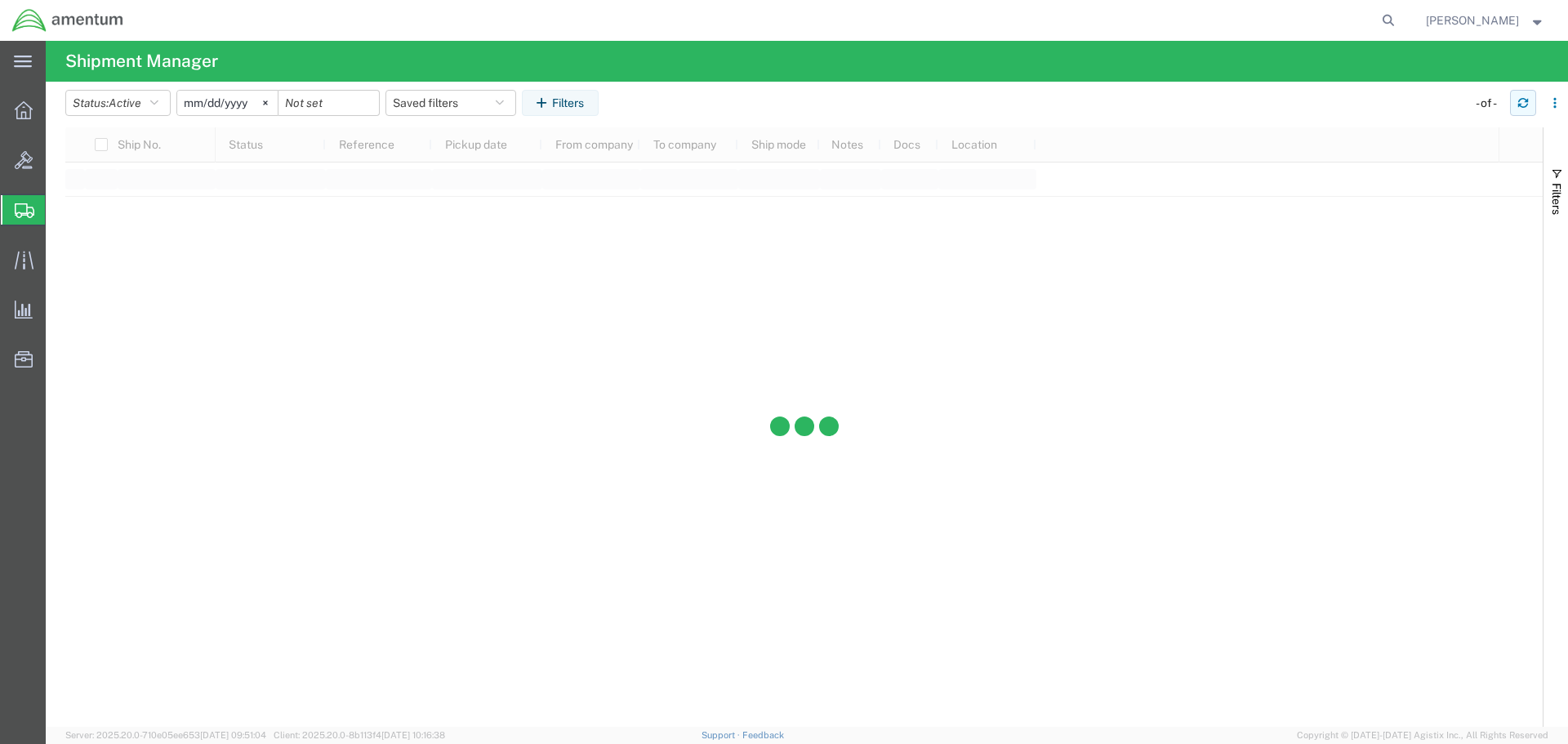
click at [1520, 104] on icon "button" at bounding box center [1522, 106] width 10 height 4
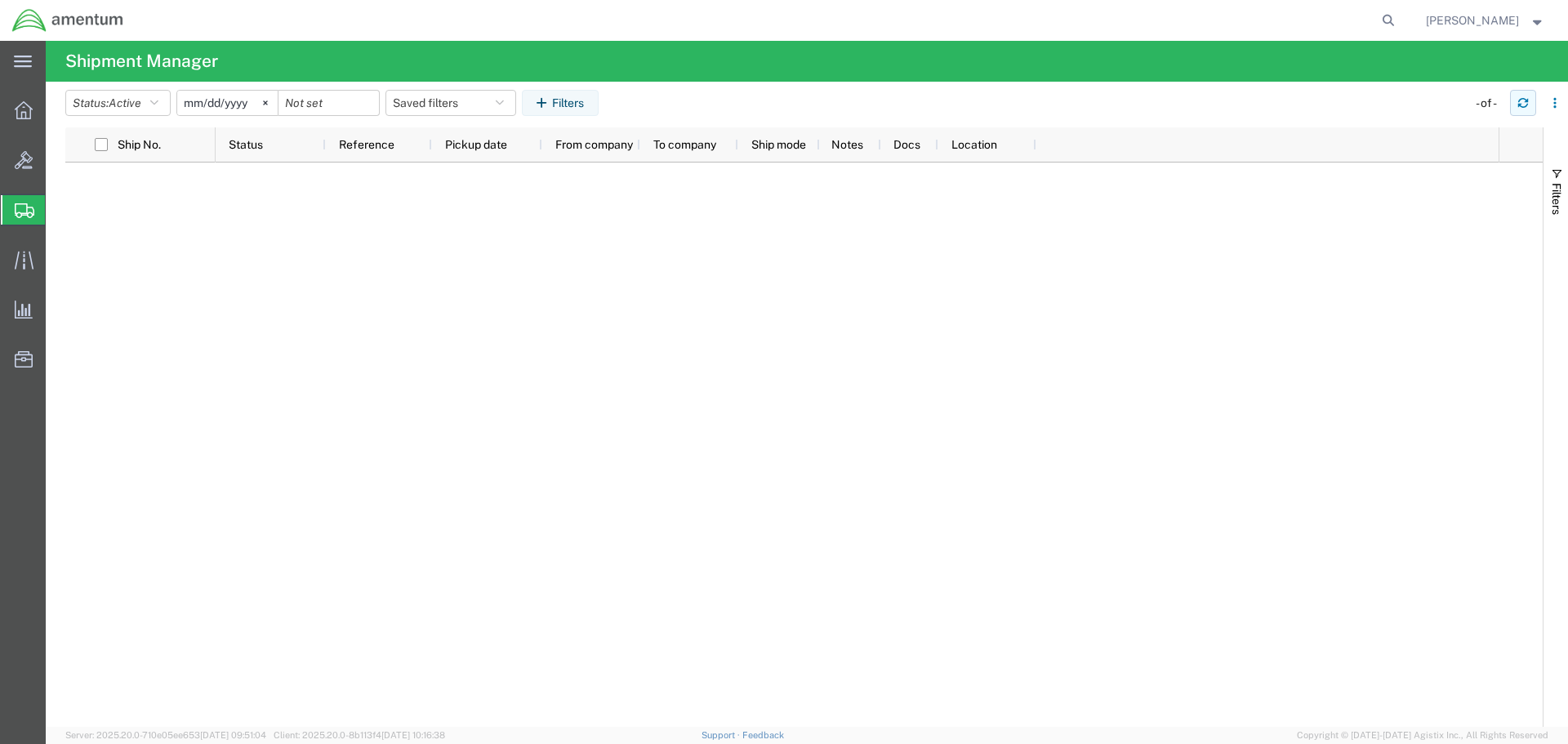
click at [1520, 104] on icon "button" at bounding box center [1522, 106] width 10 height 4
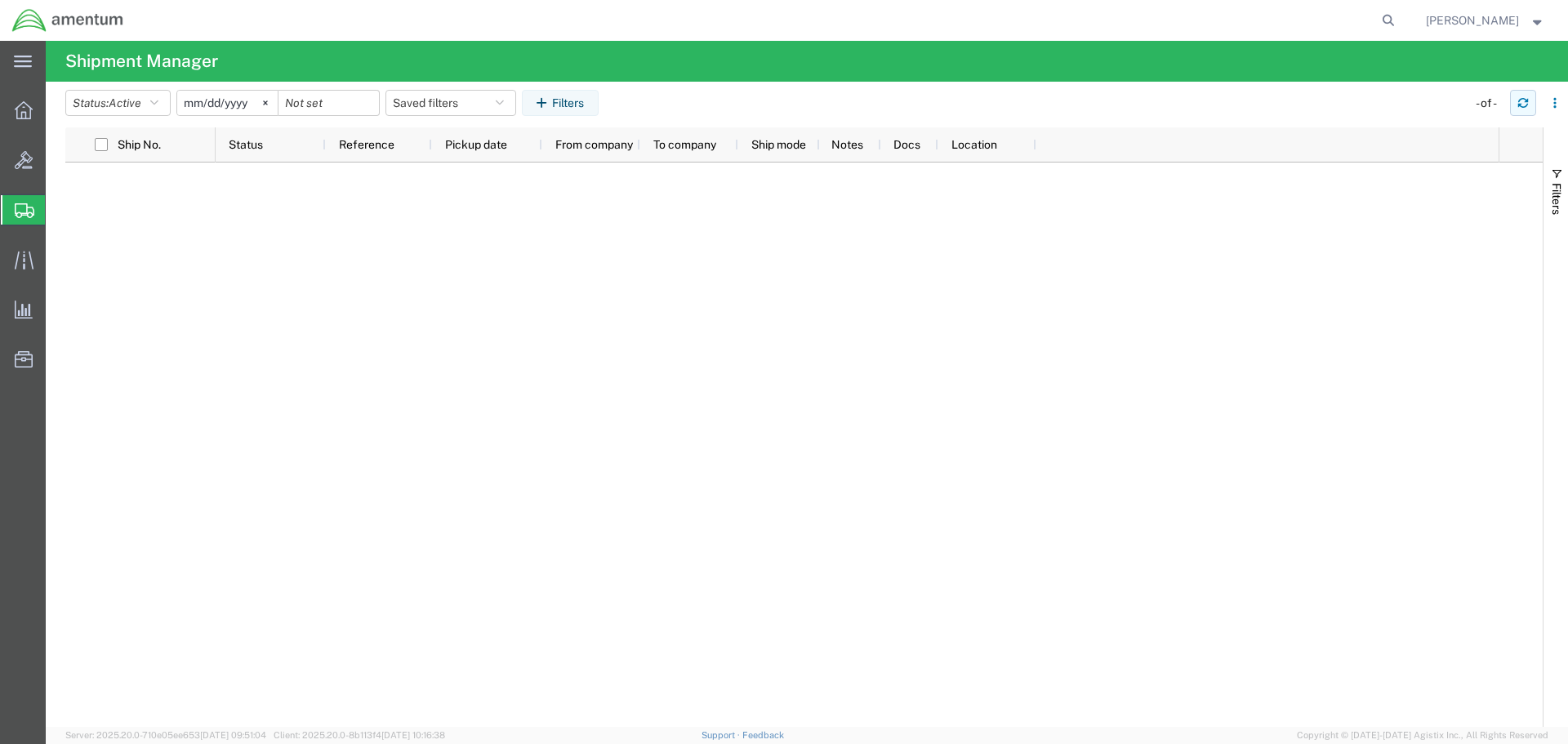
click at [1520, 104] on icon "button" at bounding box center [1522, 106] width 10 height 4
click at [1518, 105] on icon "button" at bounding box center [1522, 106] width 10 height 4
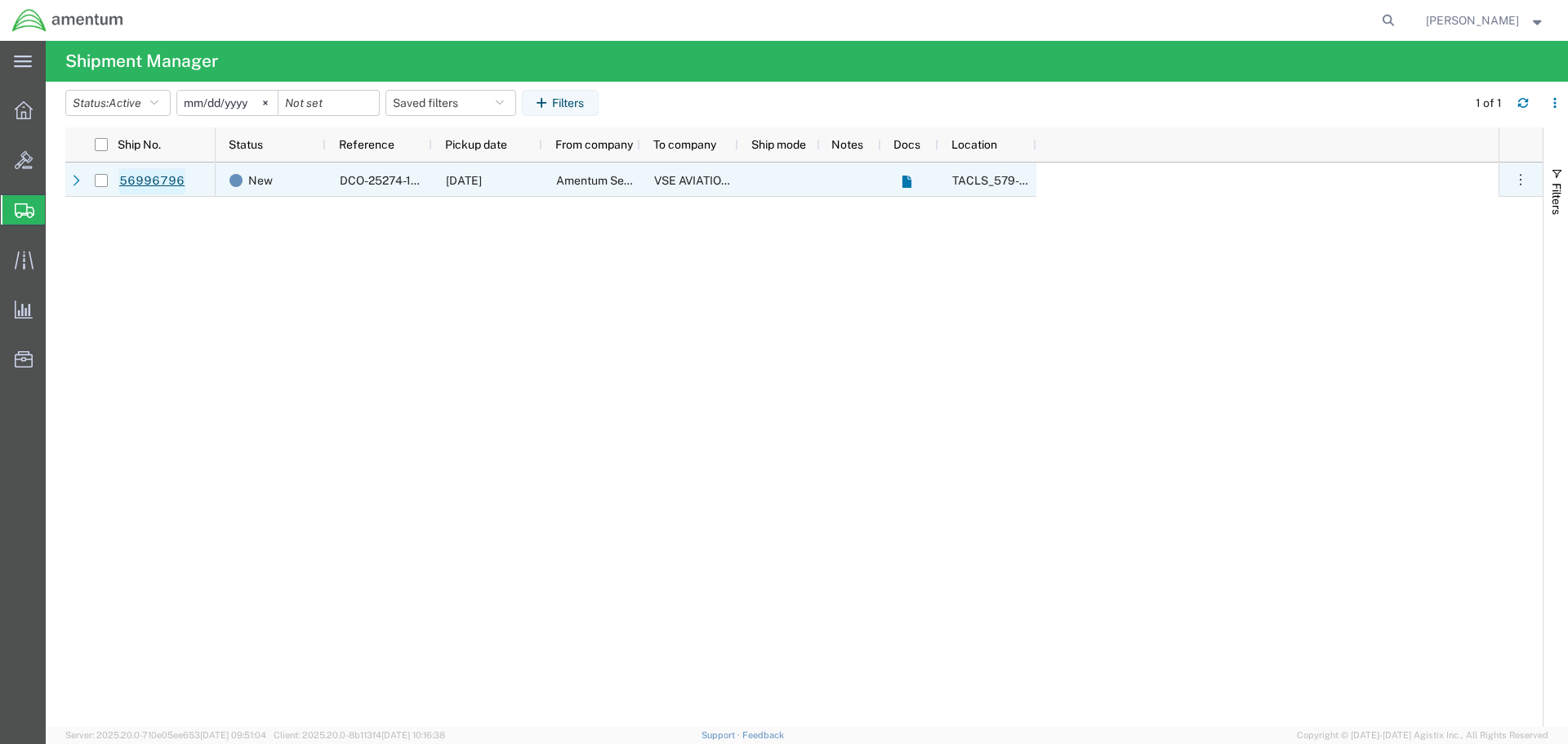
click at [146, 177] on link "56996796" at bounding box center [152, 181] width 67 height 26
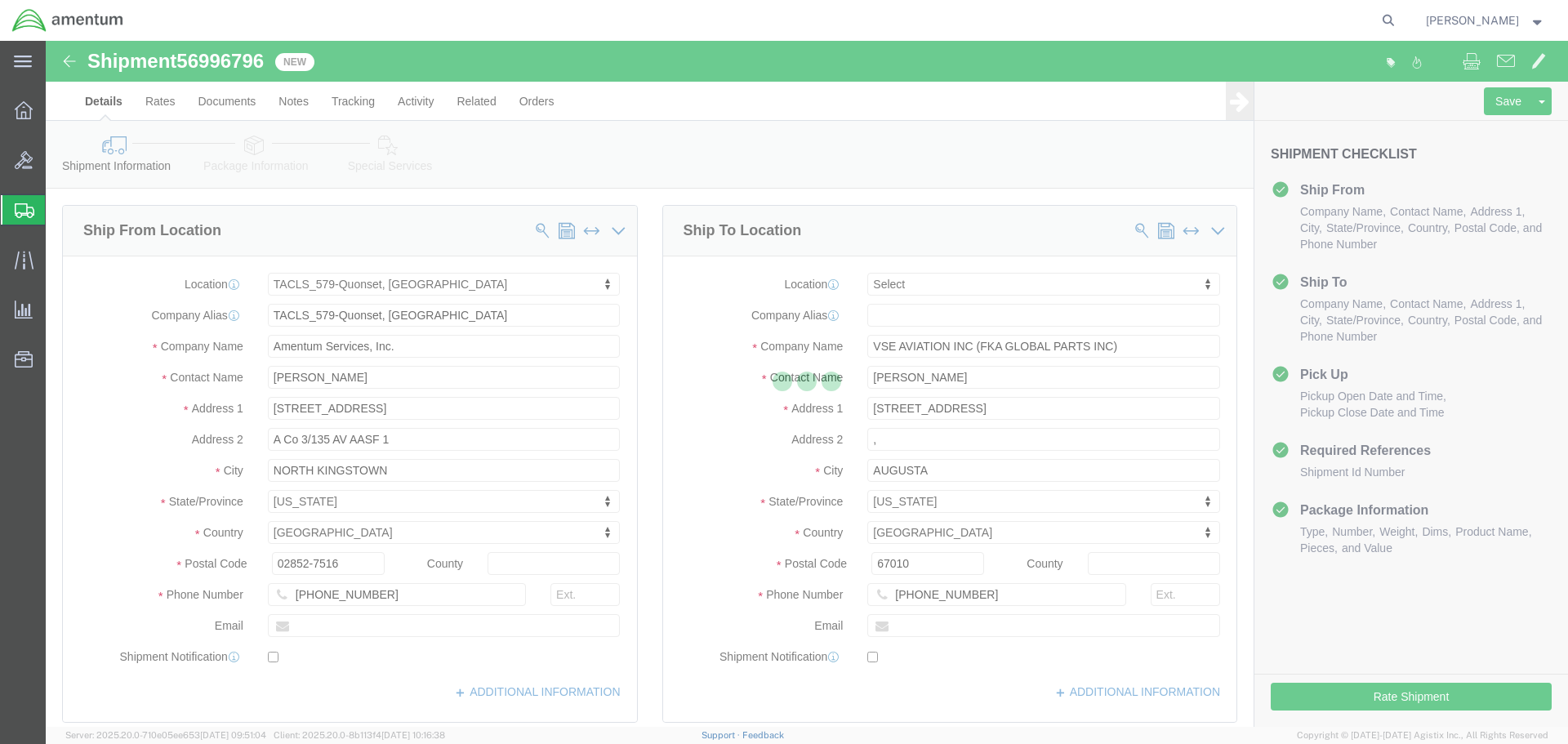
select select "42701"
select select
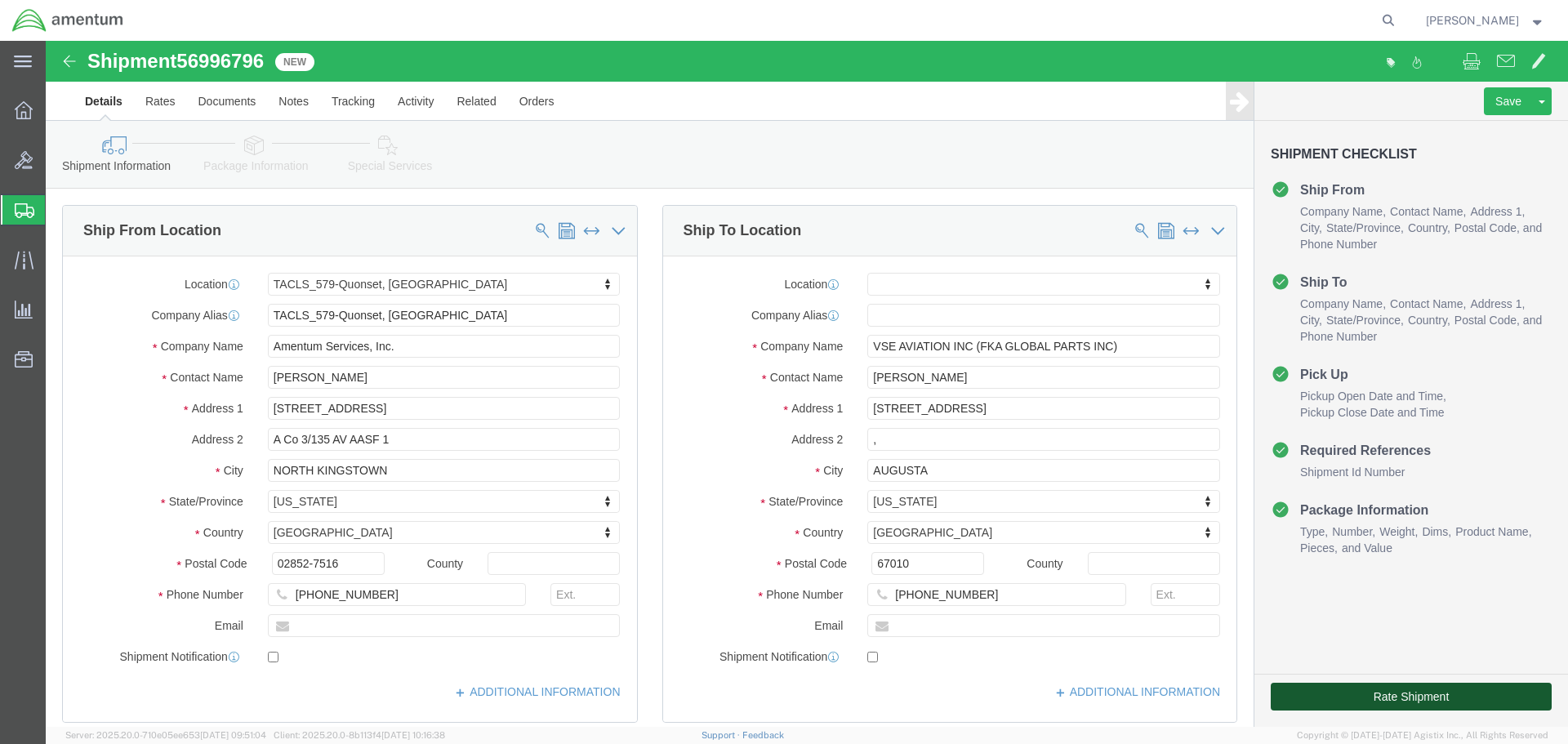
click button "Rate Shipment"
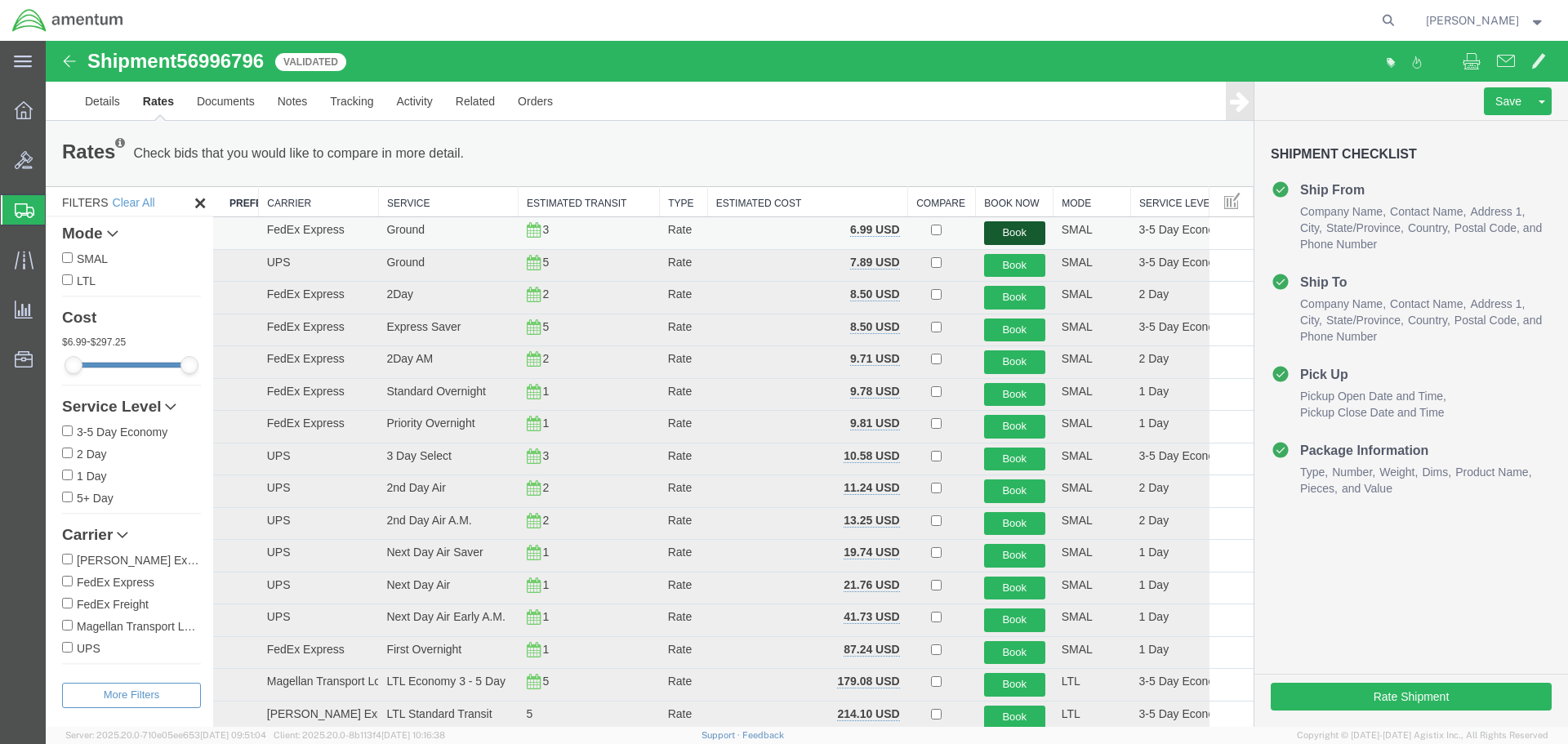
click at [1007, 229] on button "Book" at bounding box center [1014, 233] width 61 height 24
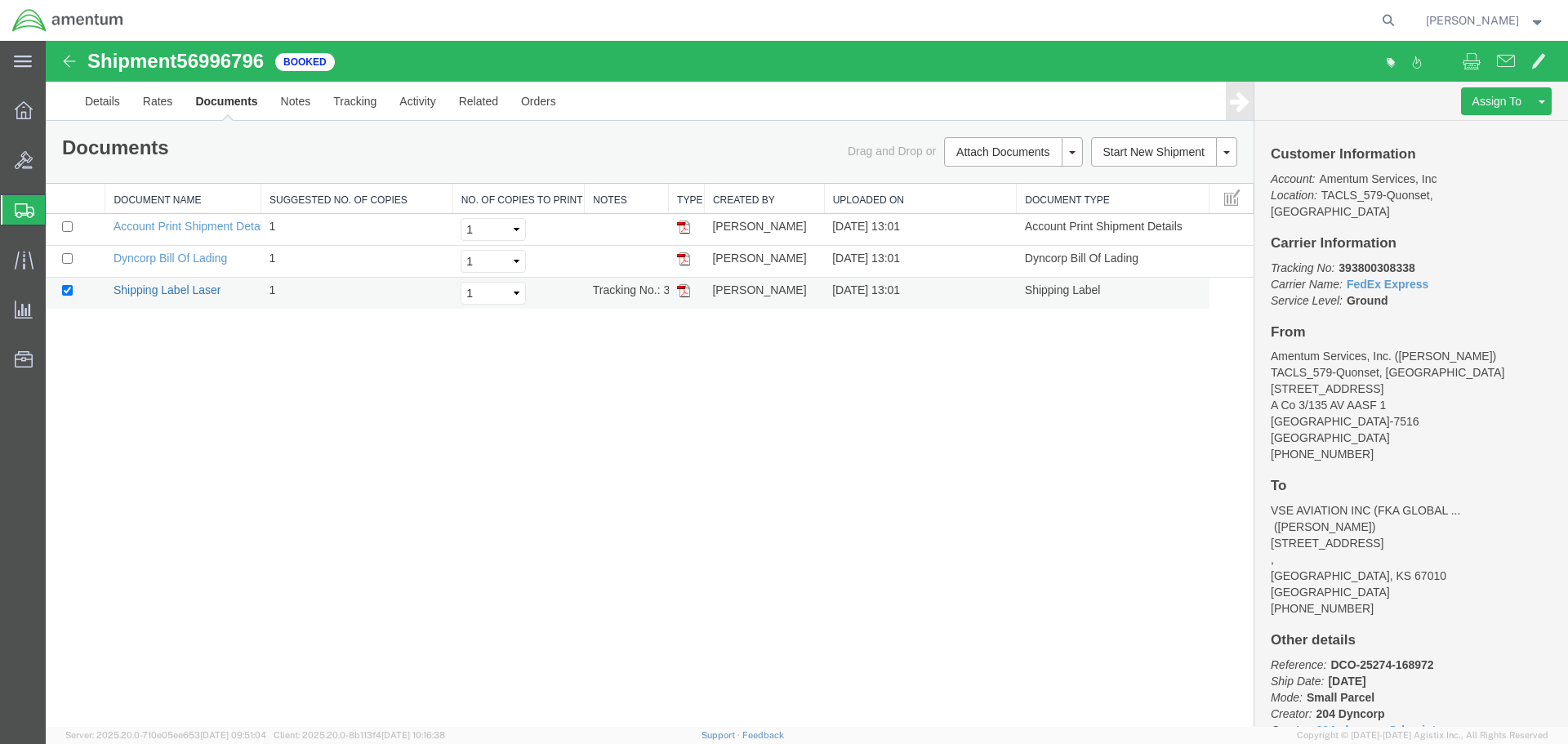
click at [195, 290] on link "Shipping Label Laser" at bounding box center [167, 289] width 107 height 13
